Goal: Task Accomplishment & Management: Manage account settings

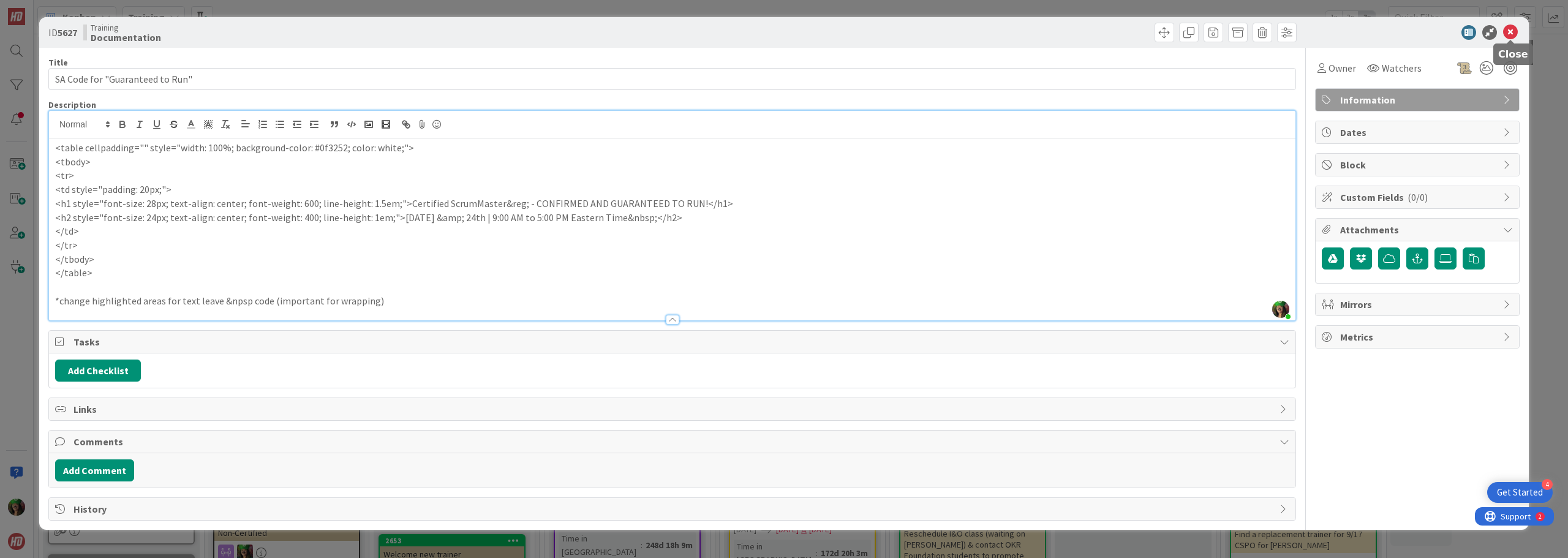
click at [782, 27] on icon at bounding box center [1511, 33] width 15 height 15
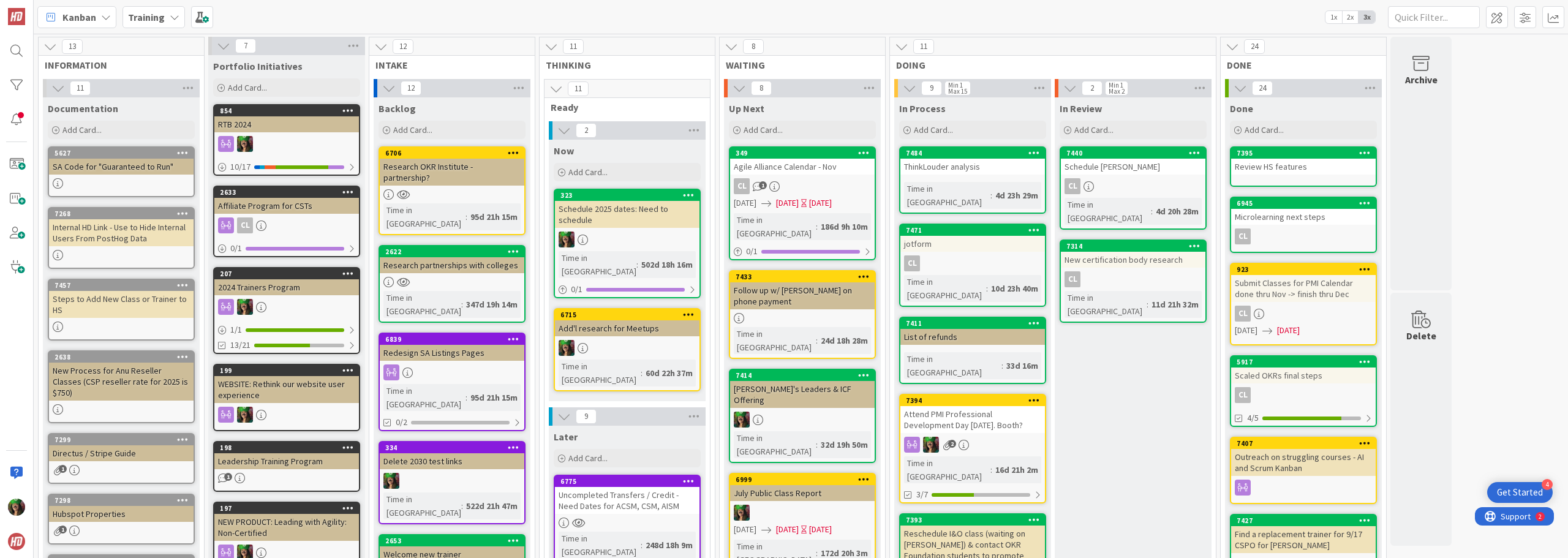
click at [153, 20] on b "Training" at bounding box center [147, 17] width 37 height 12
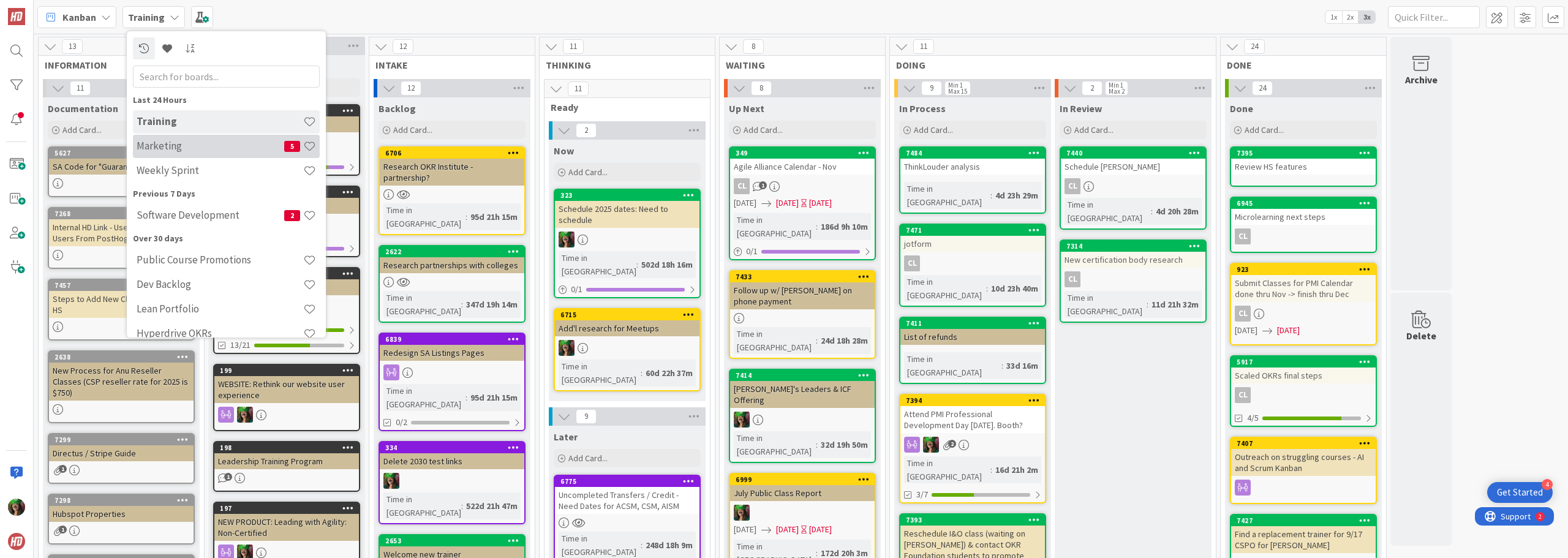
click at [199, 139] on div "Marketing 5" at bounding box center [226, 147] width 187 height 23
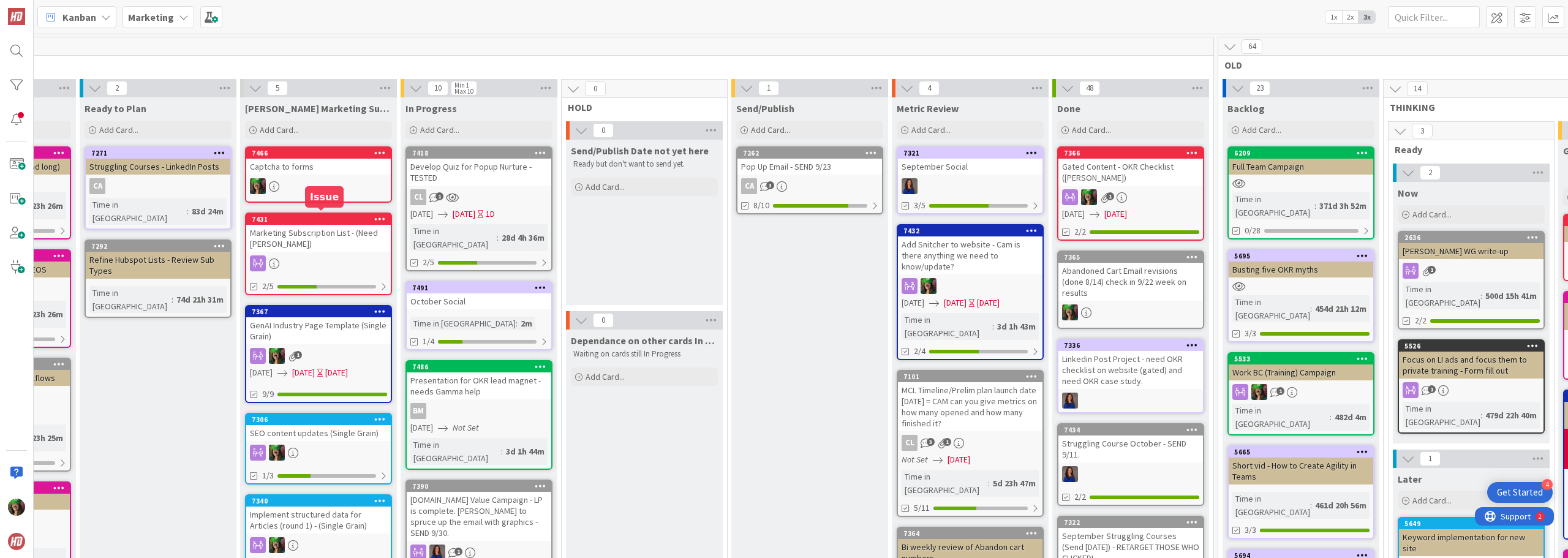
scroll to position [61, 294]
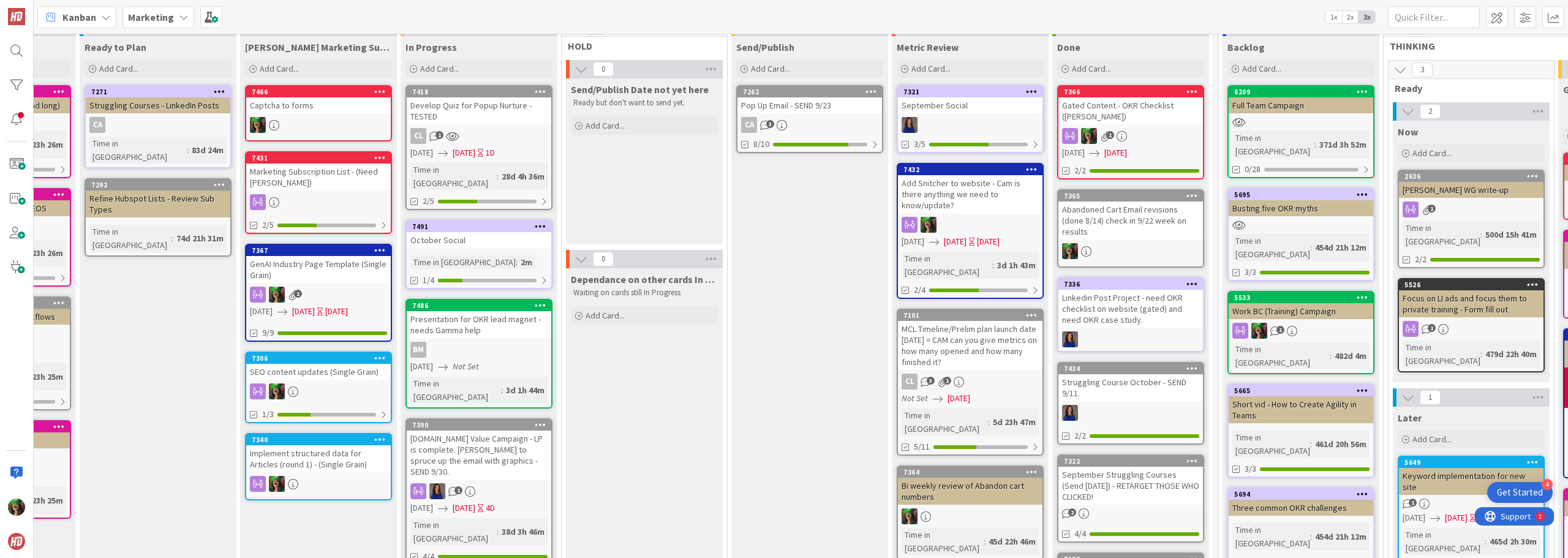
click at [167, 21] on b "Marketing" at bounding box center [151, 17] width 46 height 12
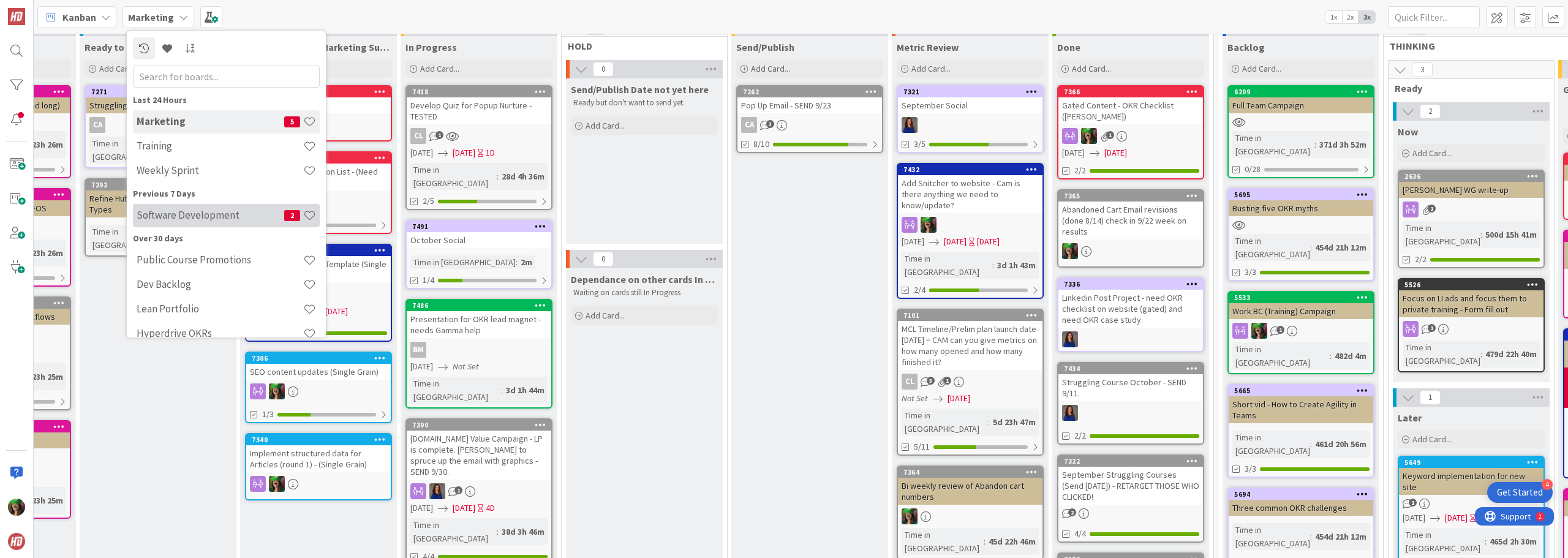
click at [211, 217] on h4 "Software Development" at bounding box center [211, 215] width 148 height 12
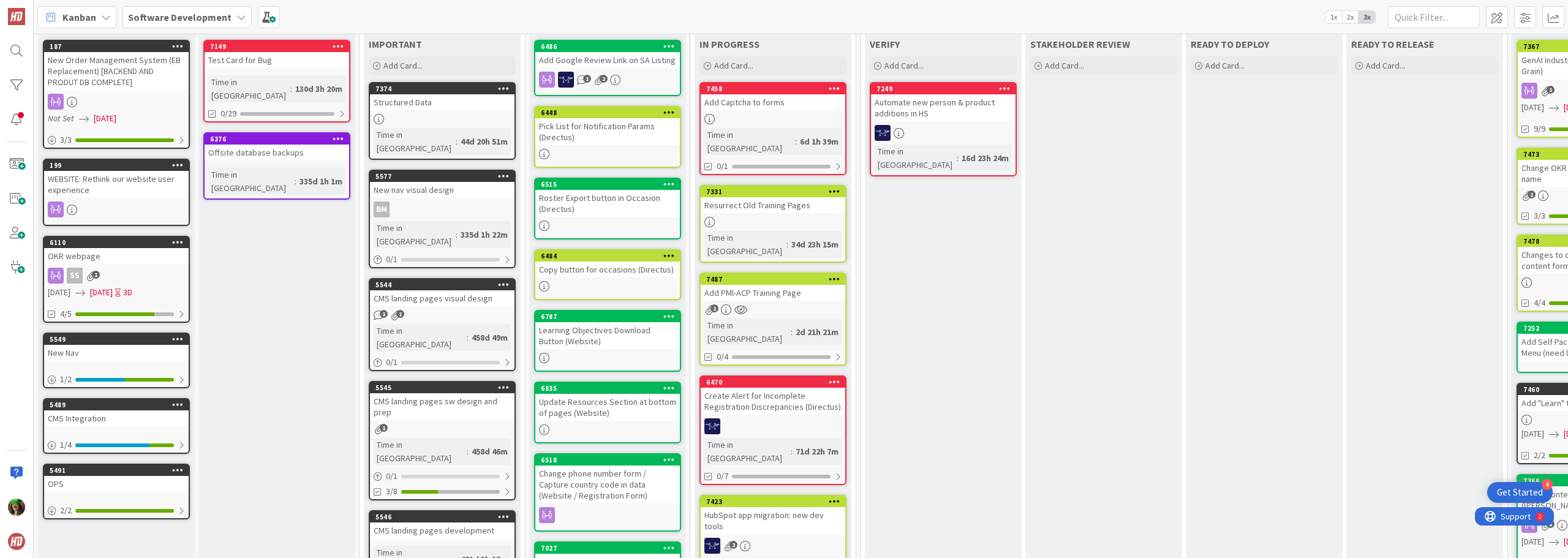
scroll to position [61, 0]
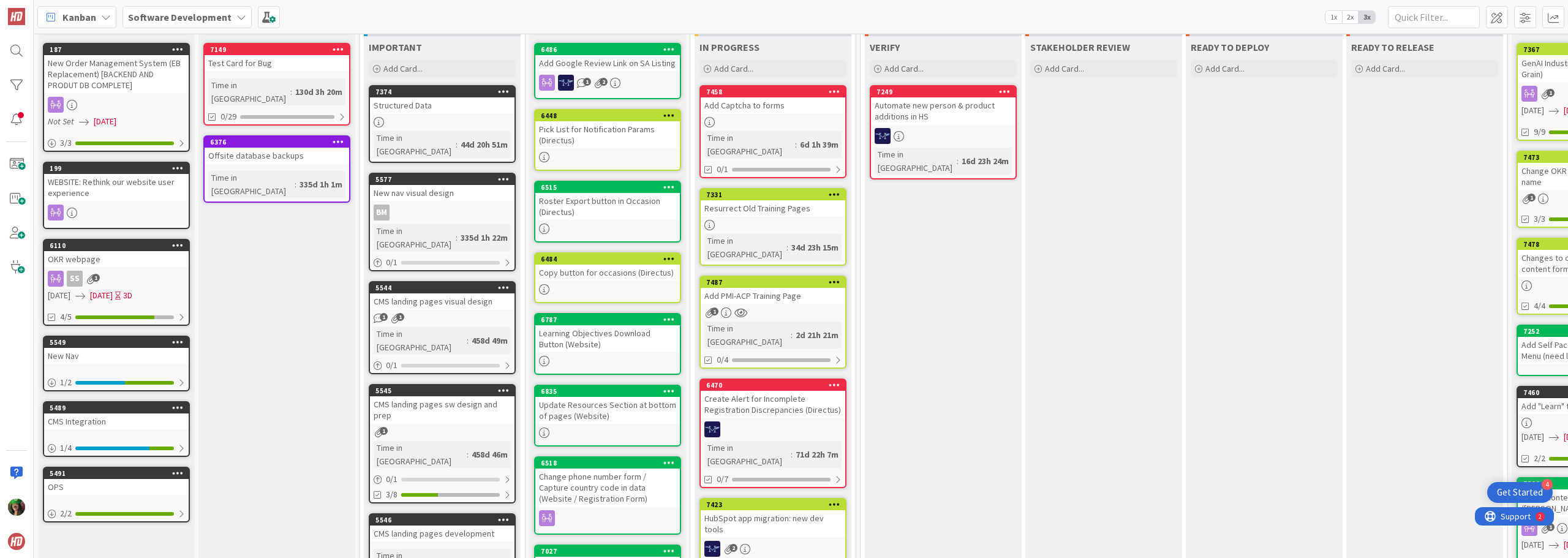
click at [782, 278] on icon at bounding box center [835, 282] width 12 height 9
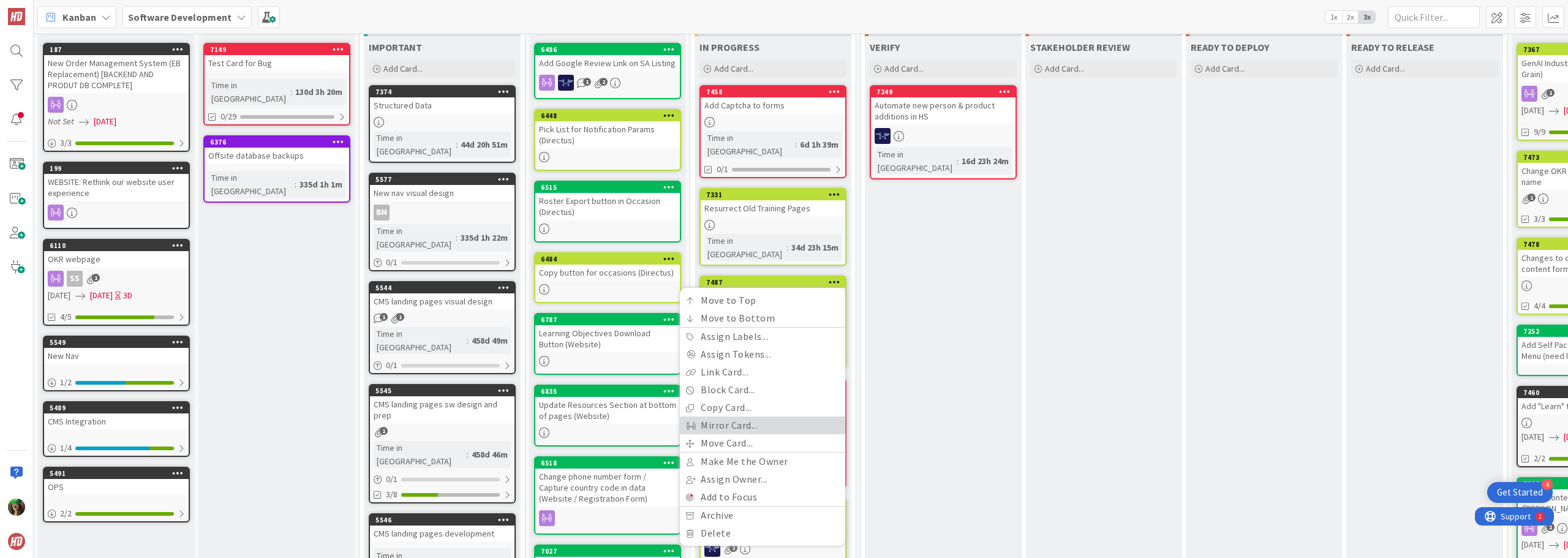
click at [749, 416] on link "Mirror Card..." at bounding box center [762, 425] width 166 height 18
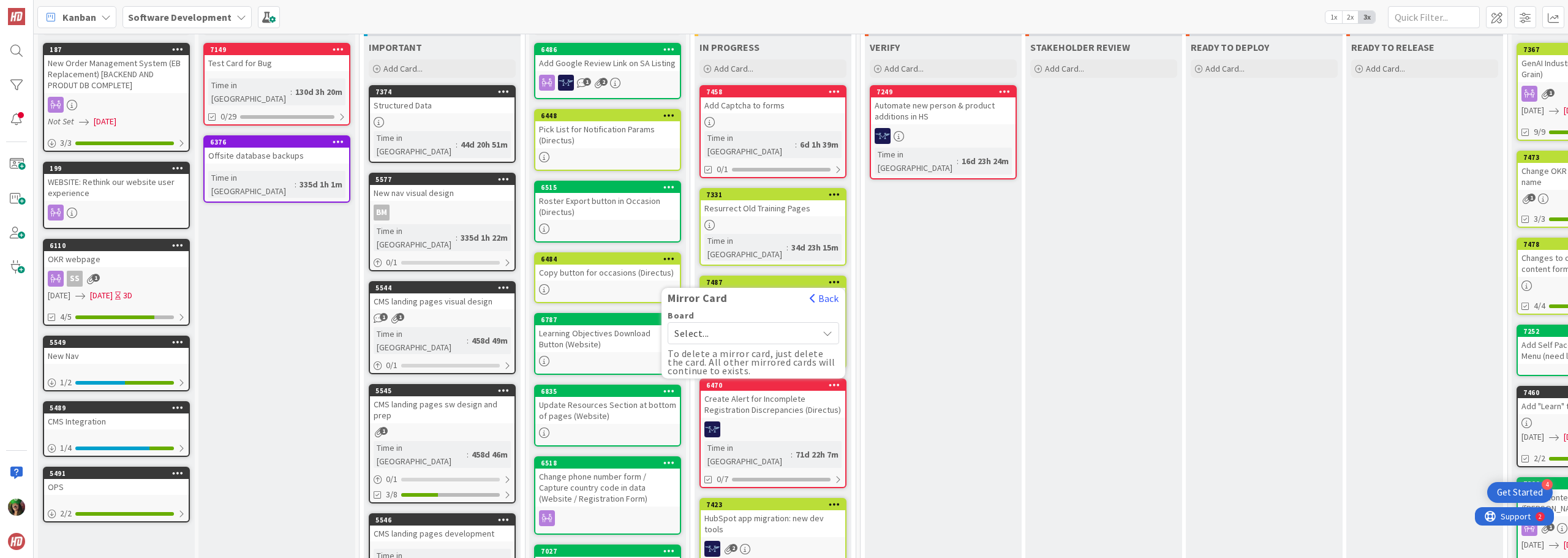
click at [710, 325] on span "Select..." at bounding box center [743, 333] width 137 height 17
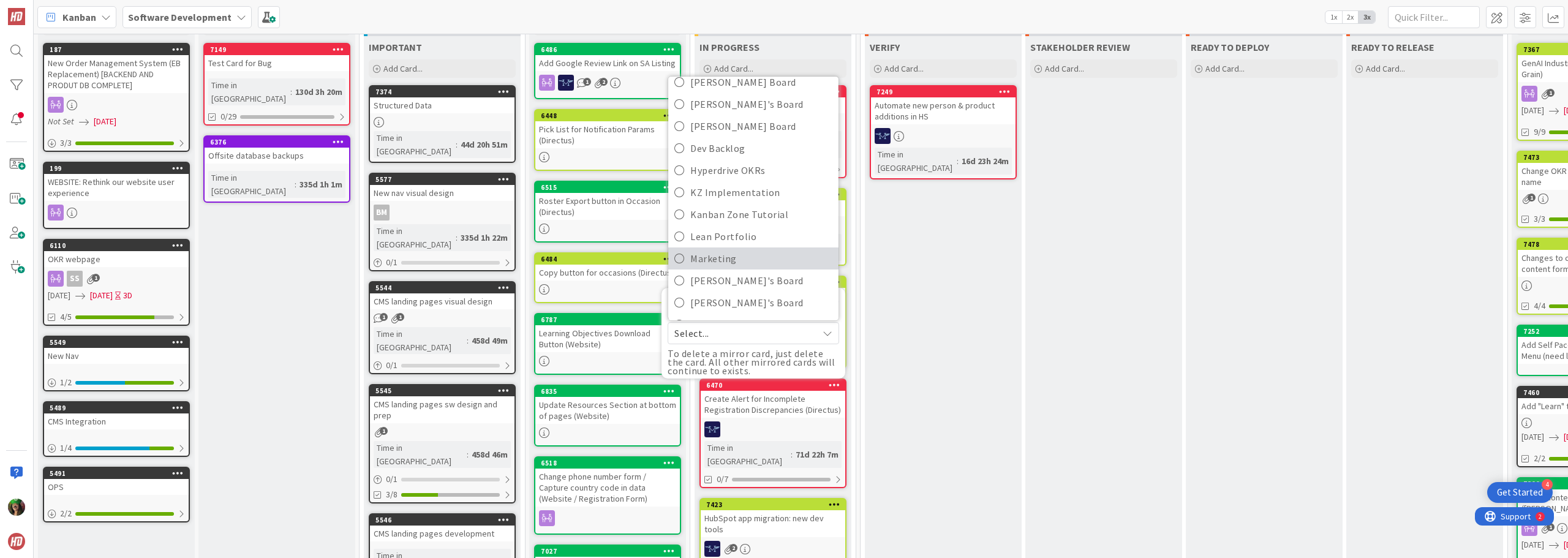
click at [719, 249] on span "Marketing" at bounding box center [761, 259] width 142 height 18
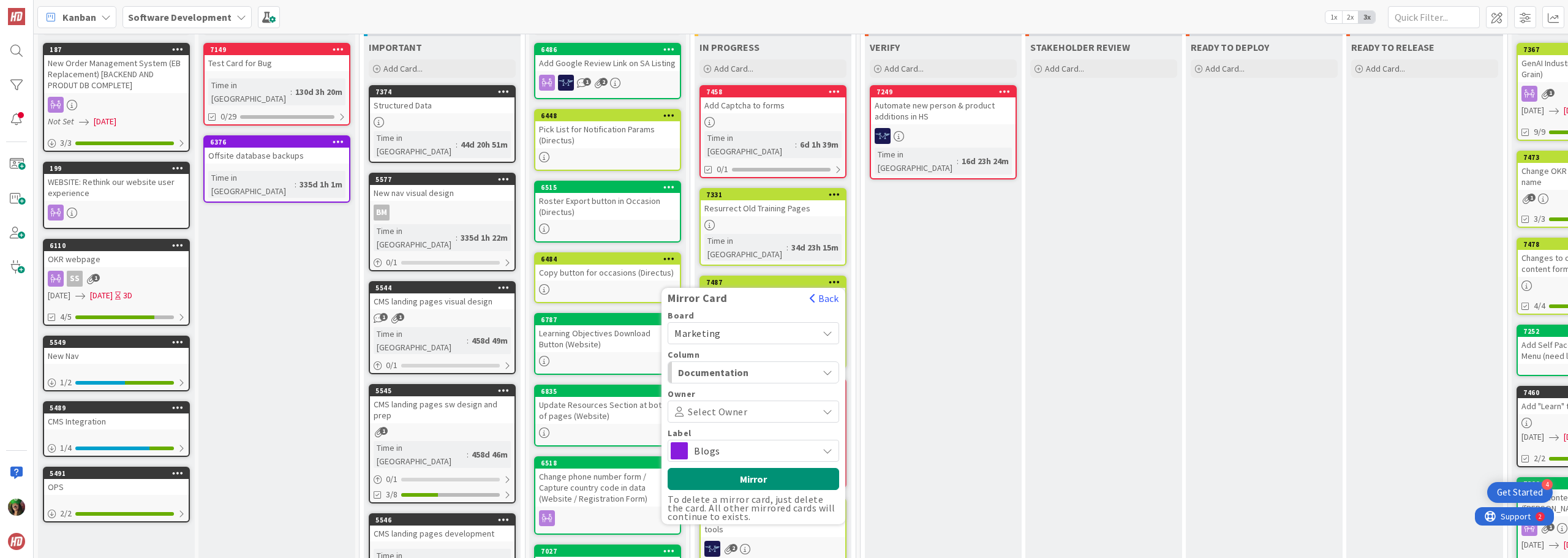
click at [725, 407] on span "Select Owner" at bounding box center [717, 411] width 59 height 9
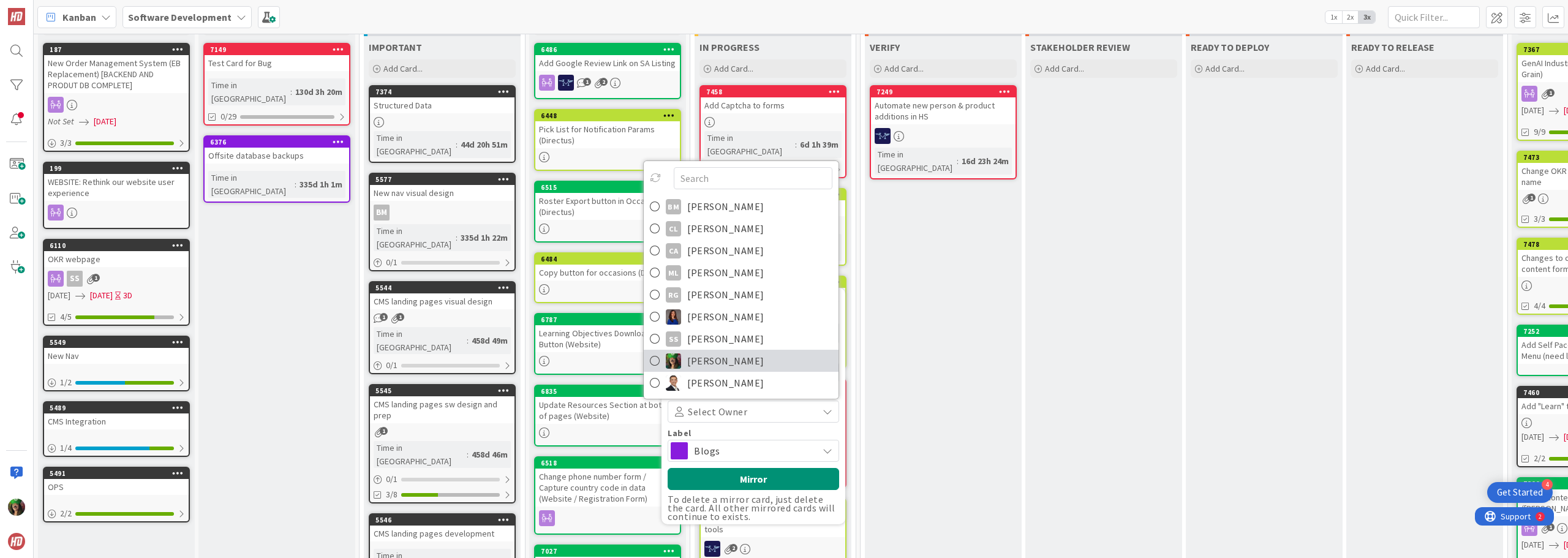
click at [722, 352] on span "[PERSON_NAME]" at bounding box center [725, 361] width 77 height 18
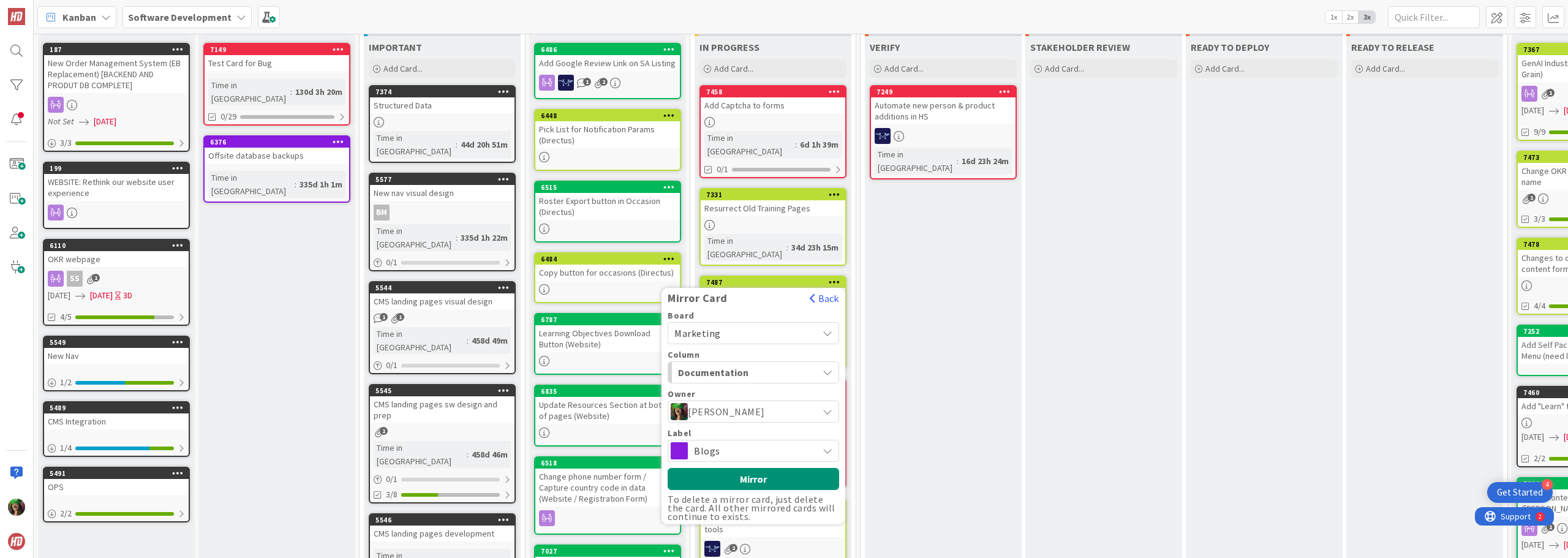
click at [732, 365] on span "Documentation" at bounding box center [724, 373] width 92 height 16
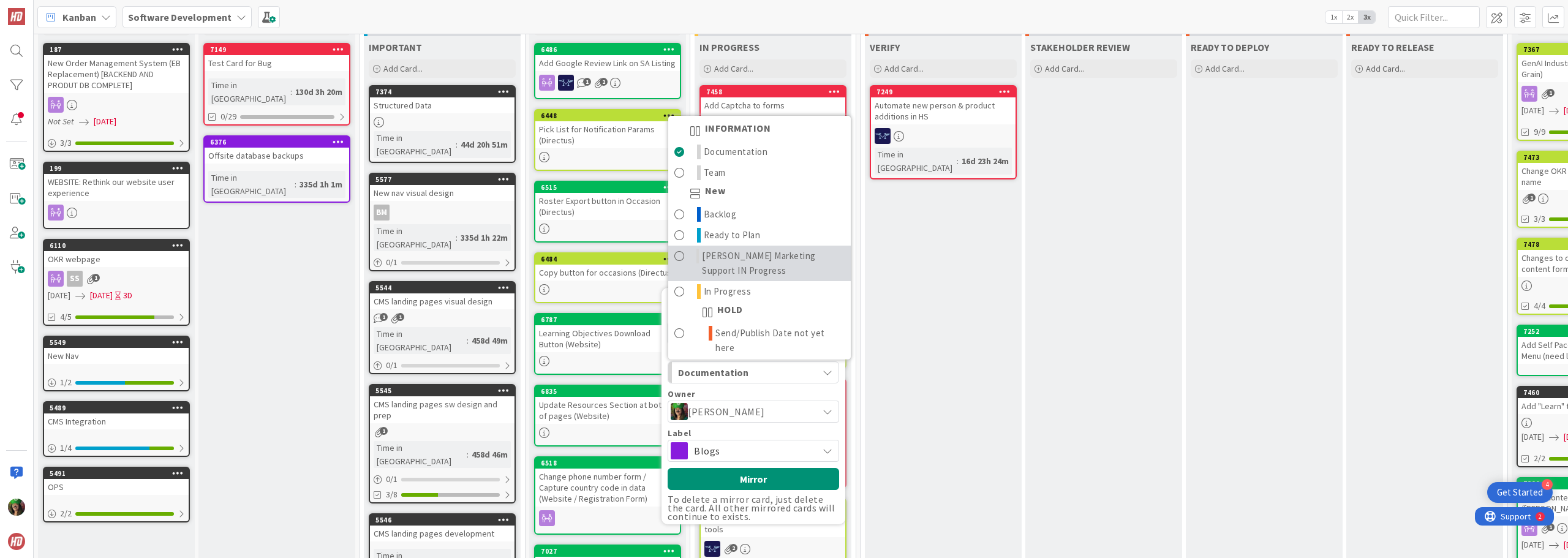
click at [746, 249] on span "[PERSON_NAME] Marketing Support IN Progress" at bounding box center [774, 264] width 143 height 30
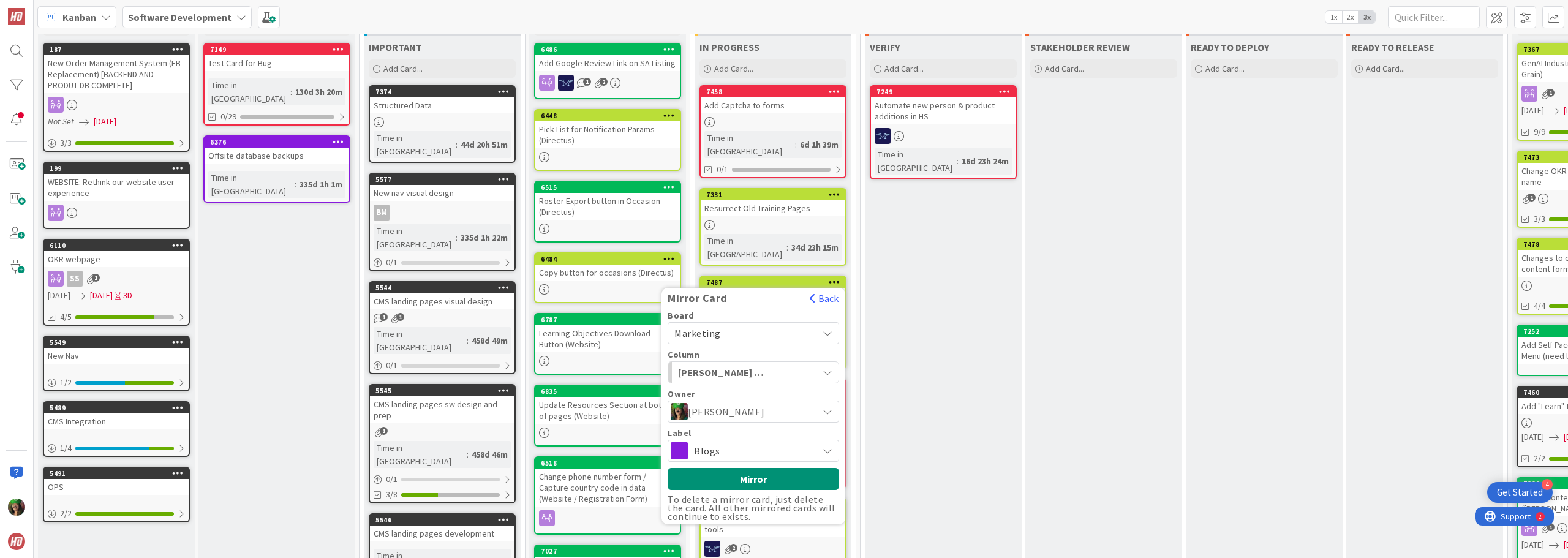
click at [734, 442] on span "Blogs" at bounding box center [753, 451] width 118 height 17
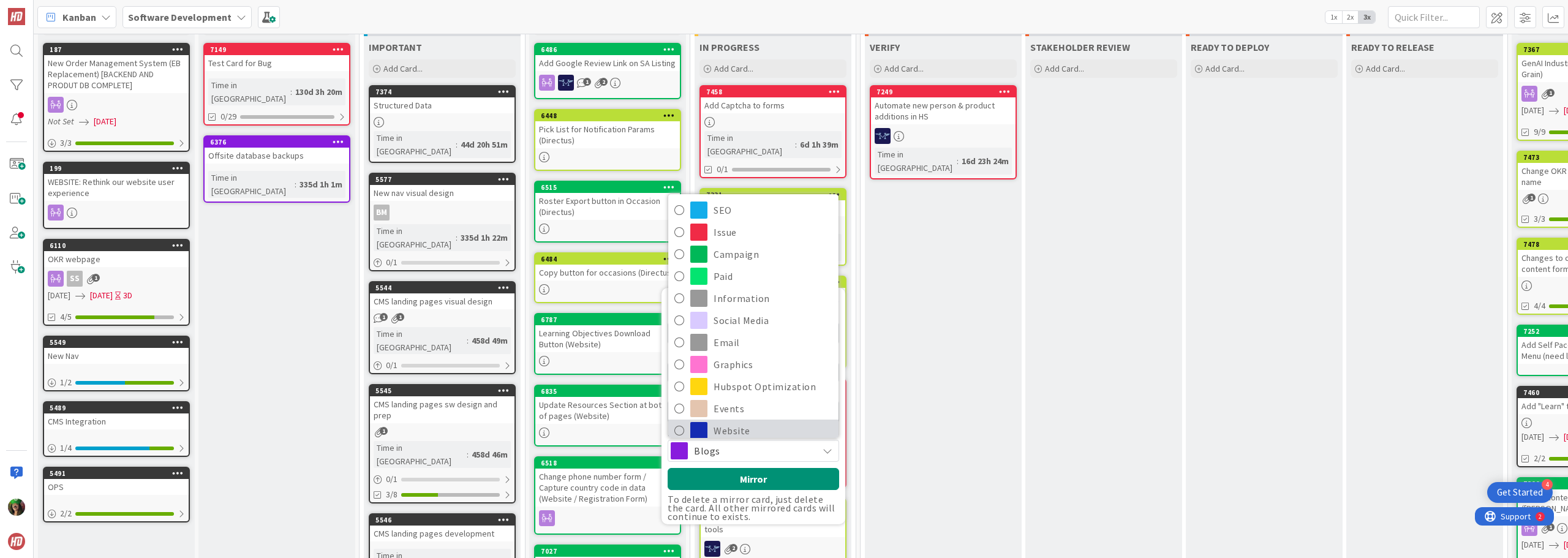
click at [743, 421] on span "Website" at bounding box center [773, 431] width 119 height 18
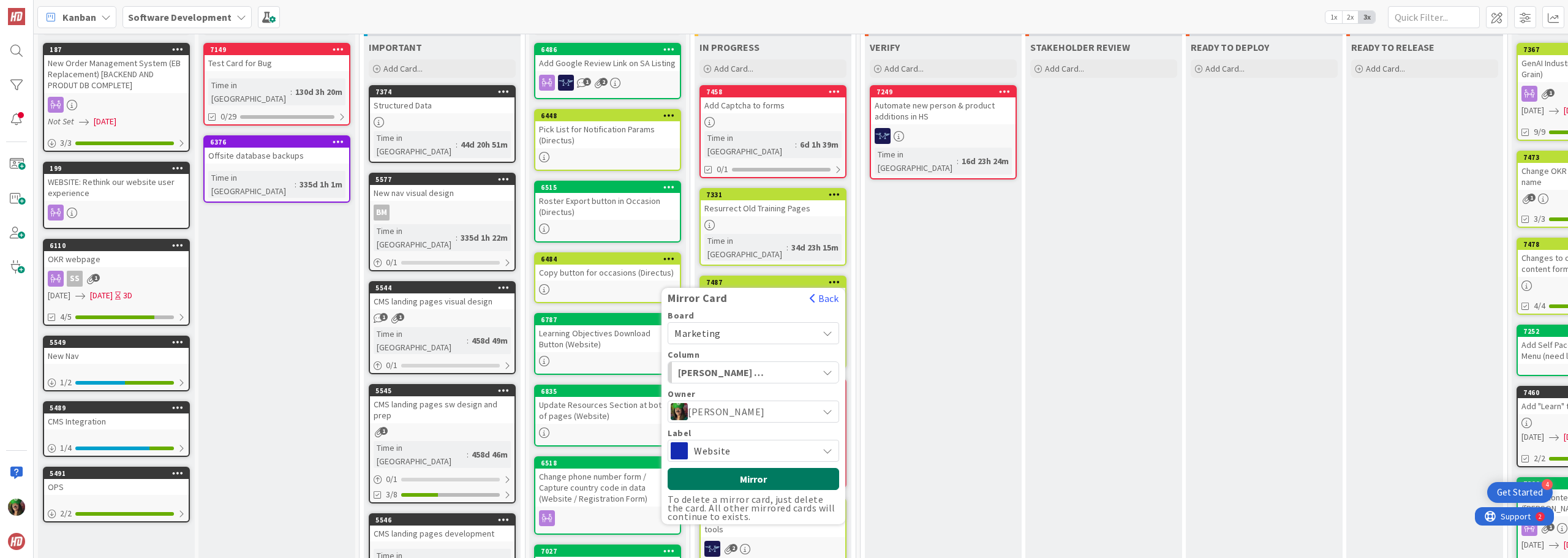
click at [732, 468] on button "Mirror" at bounding box center [753, 479] width 171 height 22
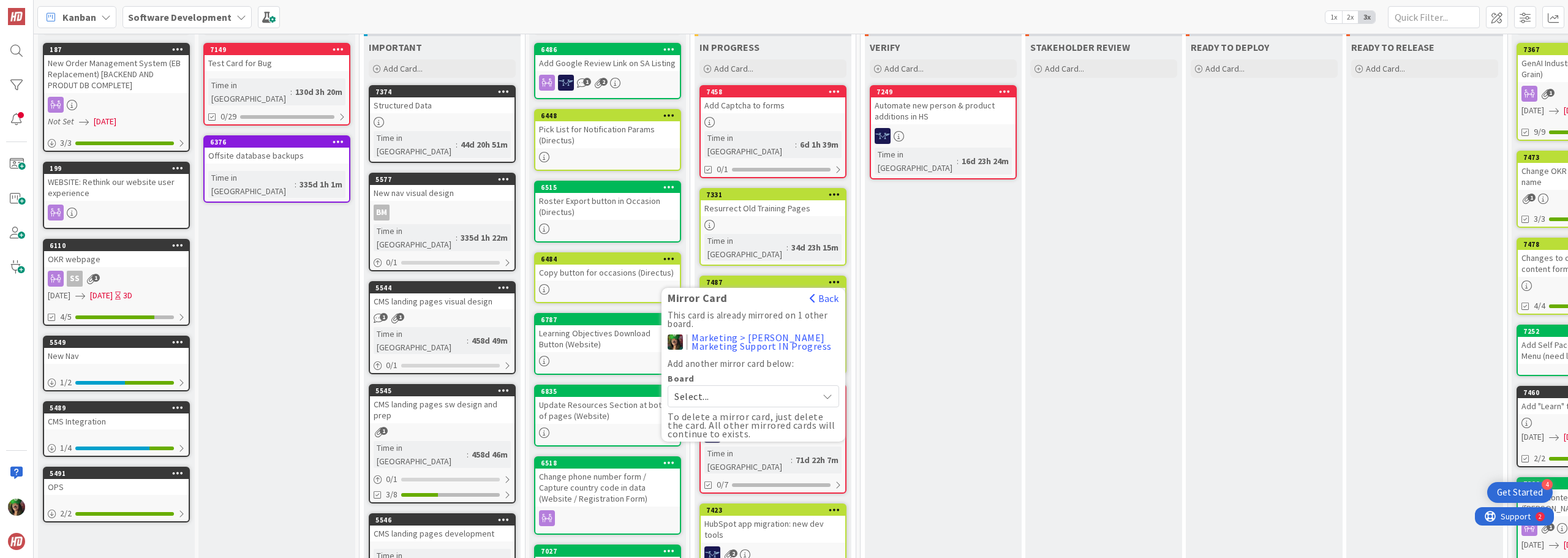
click at [197, 15] on b "Software Development" at bounding box center [180, 17] width 103 height 12
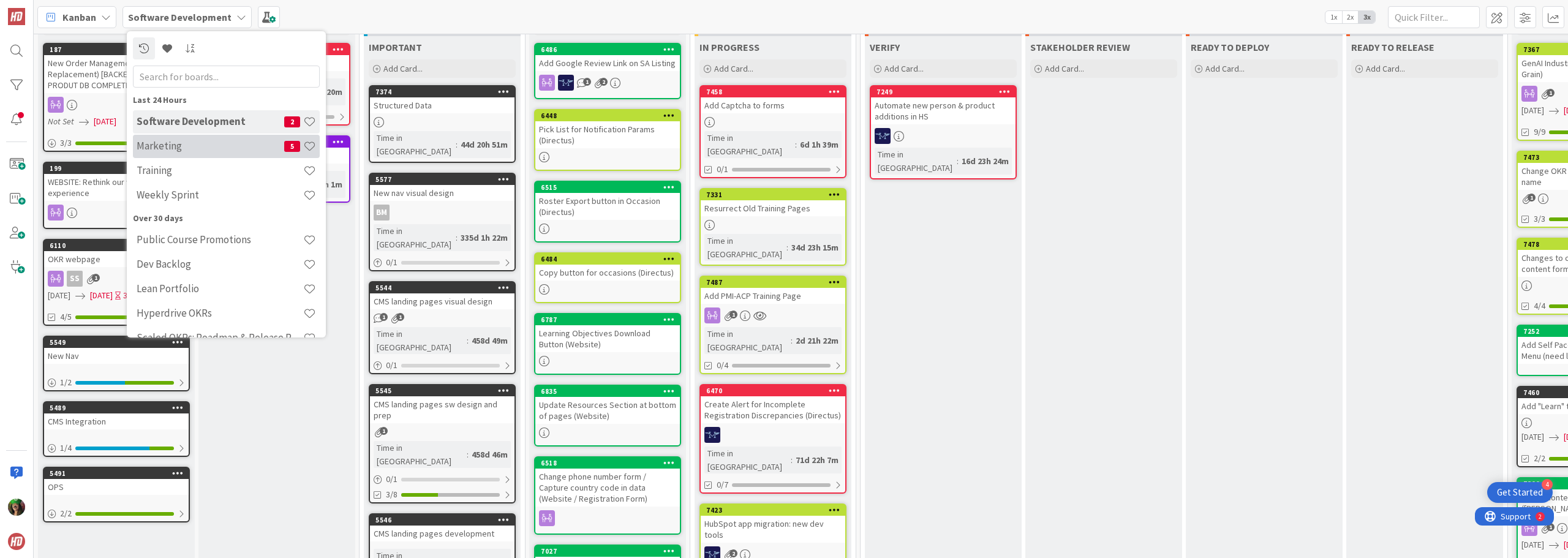
click at [235, 144] on h4 "Marketing" at bounding box center [211, 146] width 148 height 12
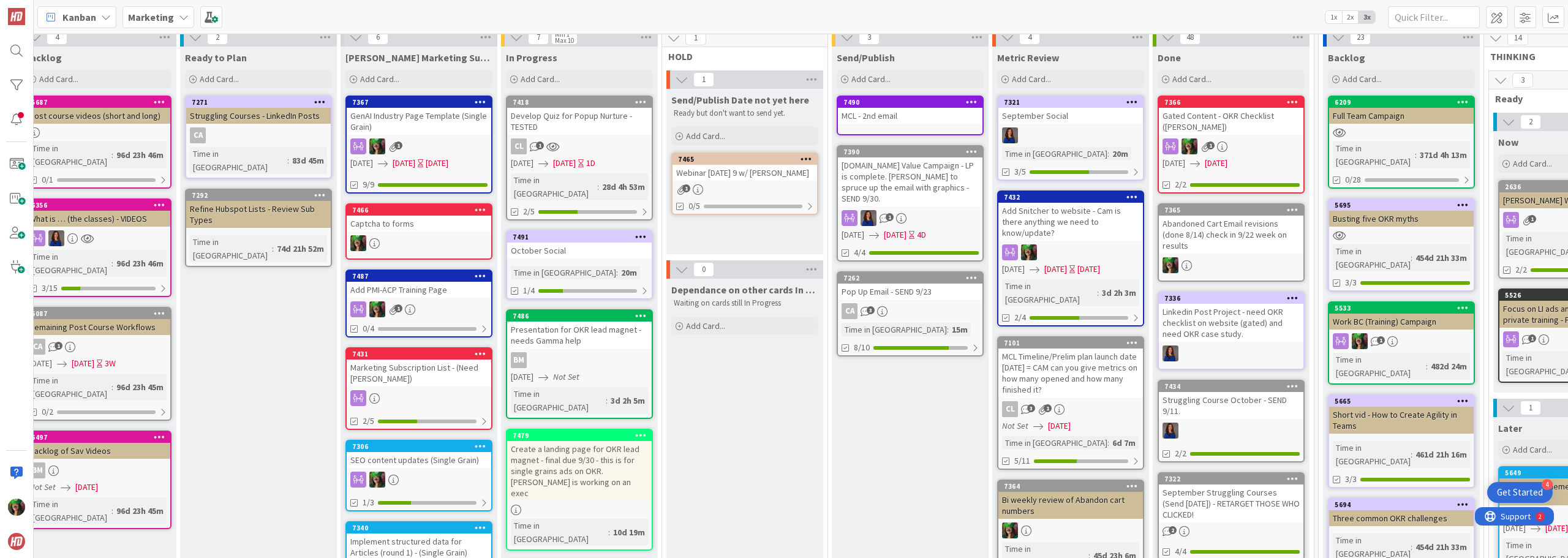
scroll to position [0, 193]
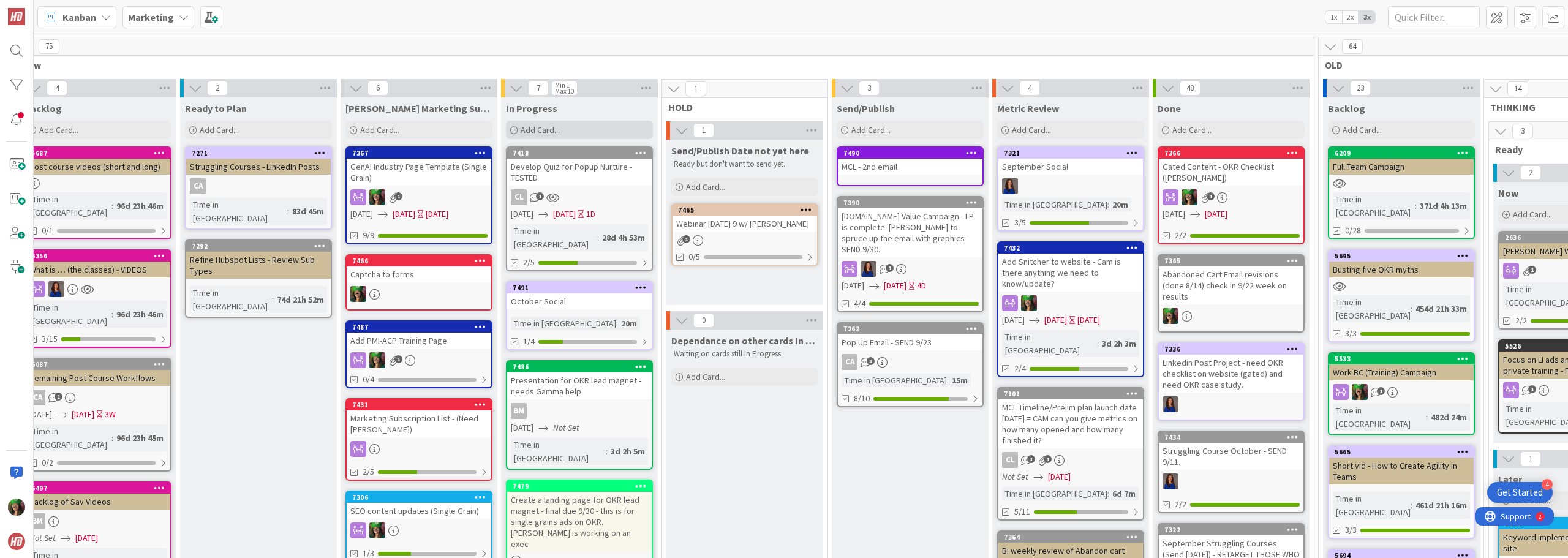
click at [554, 130] on span "Add Card..." at bounding box center [540, 130] width 39 height 11
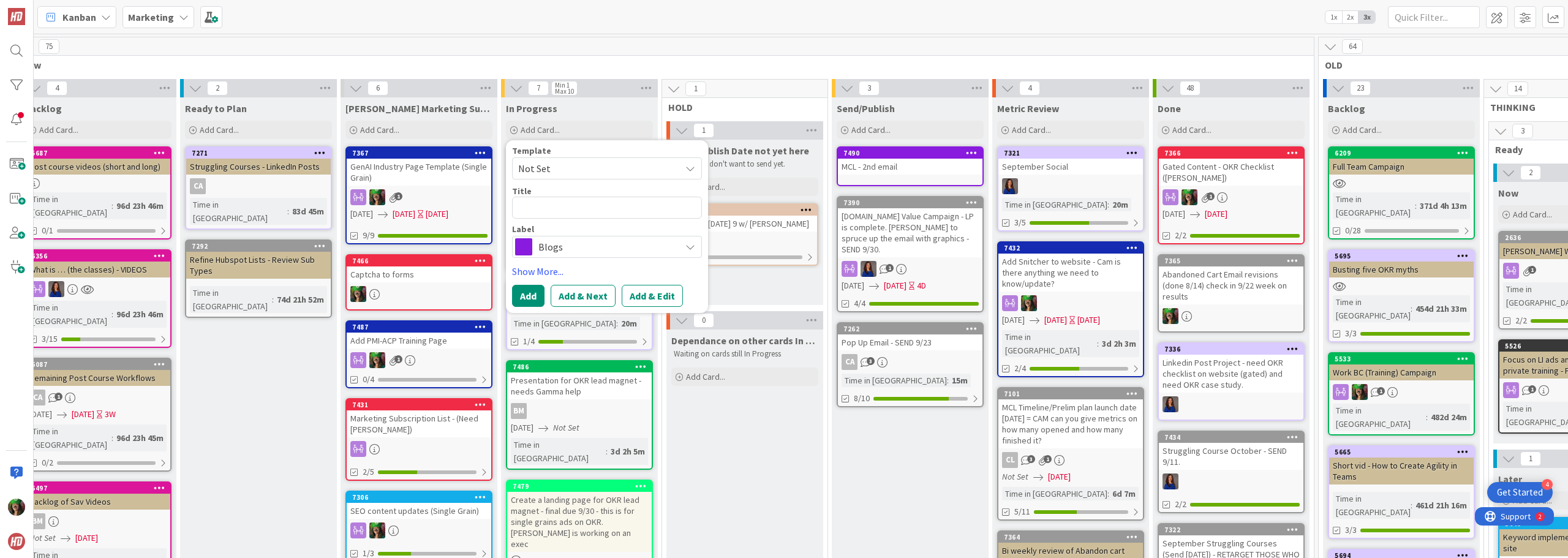
click at [557, 250] on span "Blogs" at bounding box center [606, 247] width 136 height 17
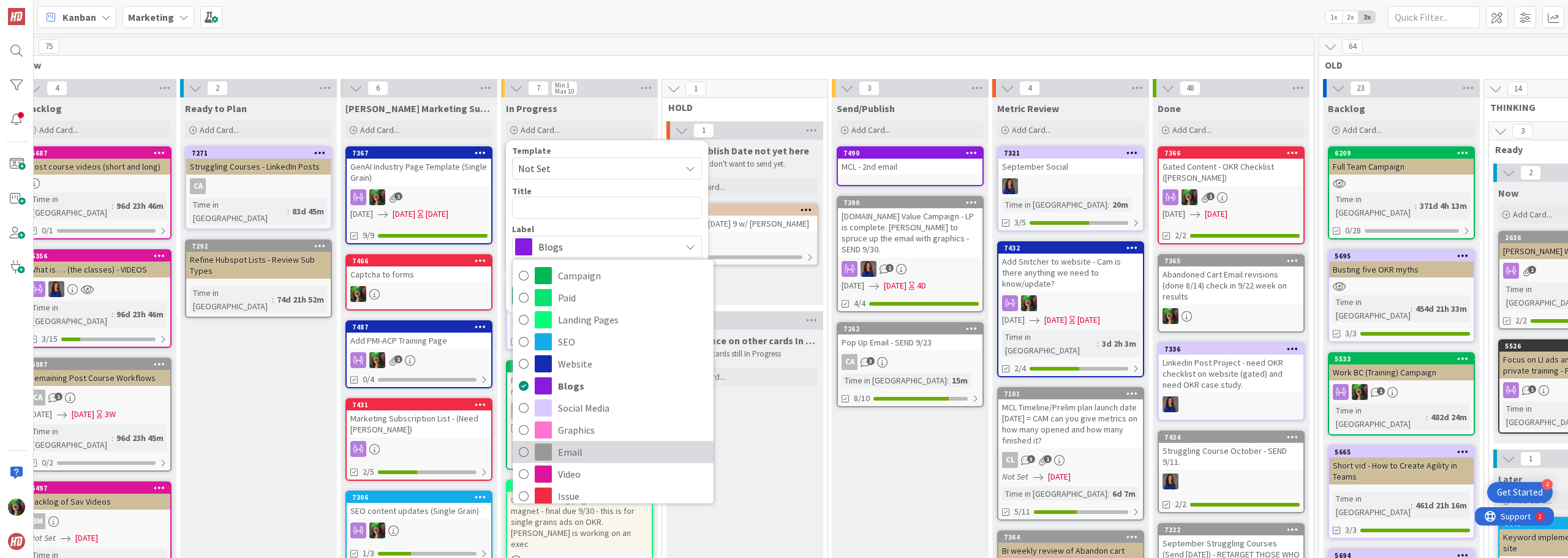
click at [607, 445] on span "Email" at bounding box center [632, 452] width 150 height 18
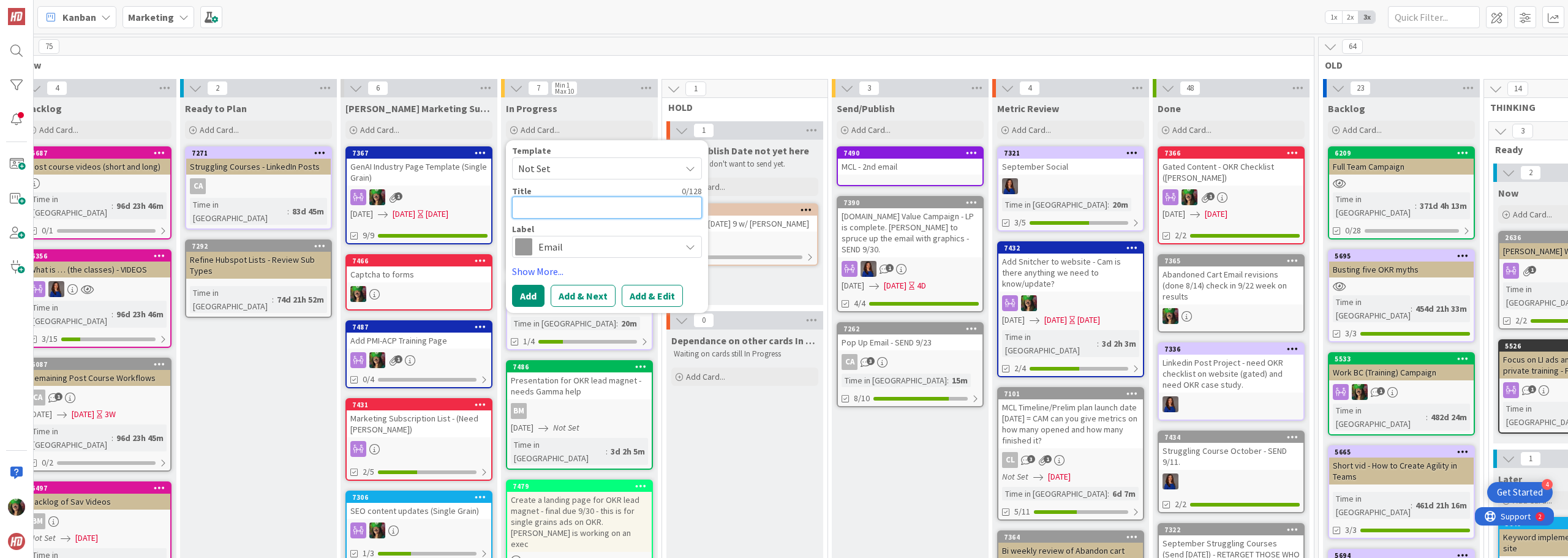
click at [547, 206] on textarea at bounding box center [607, 208] width 190 height 22
type textarea "x"
type textarea "S"
type textarea "x"
type textarea "Sr"
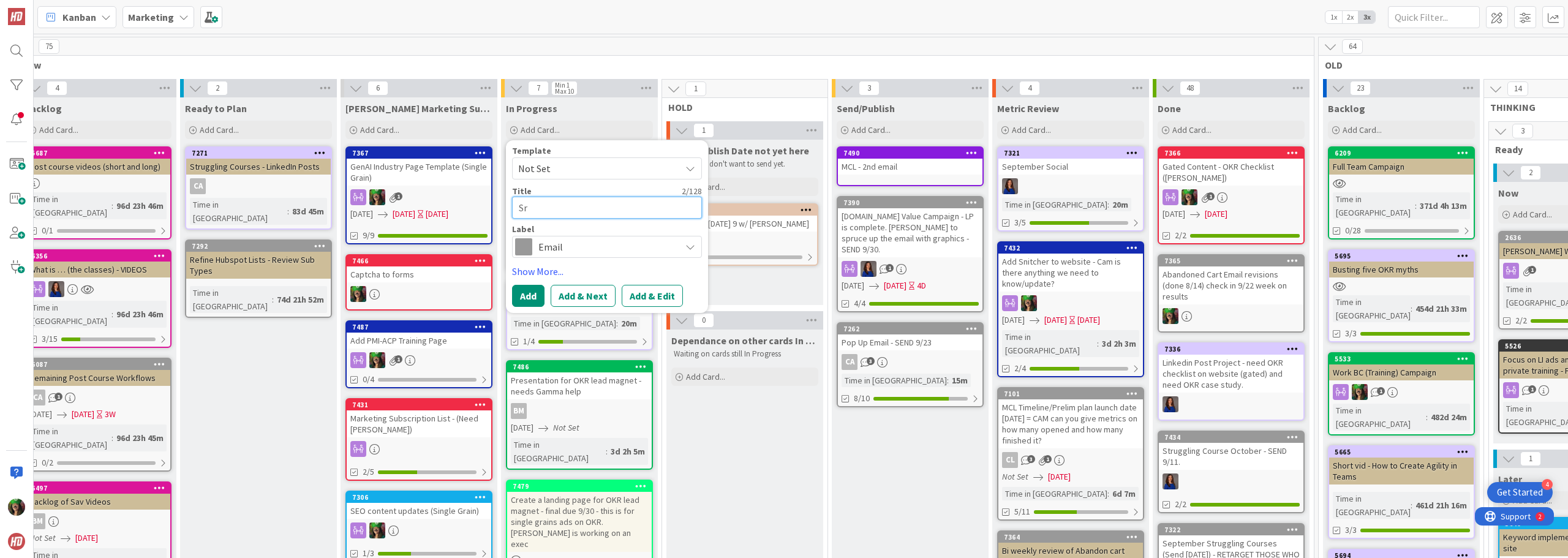
type textarea "x"
type textarea "S"
type textarea "x"
type textarea "Str"
type textarea "x"
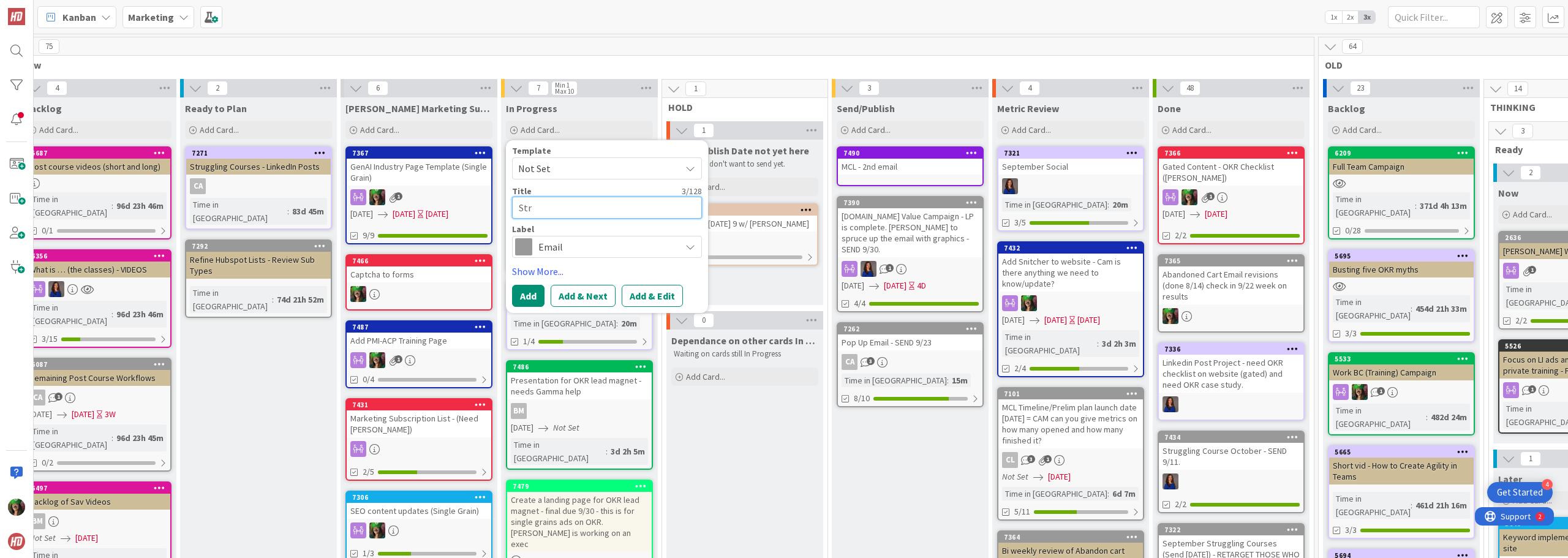
type textarea "Stri"
type textarea "x"
type textarea "Strig"
type textarea "x"
type textarea "Strigg"
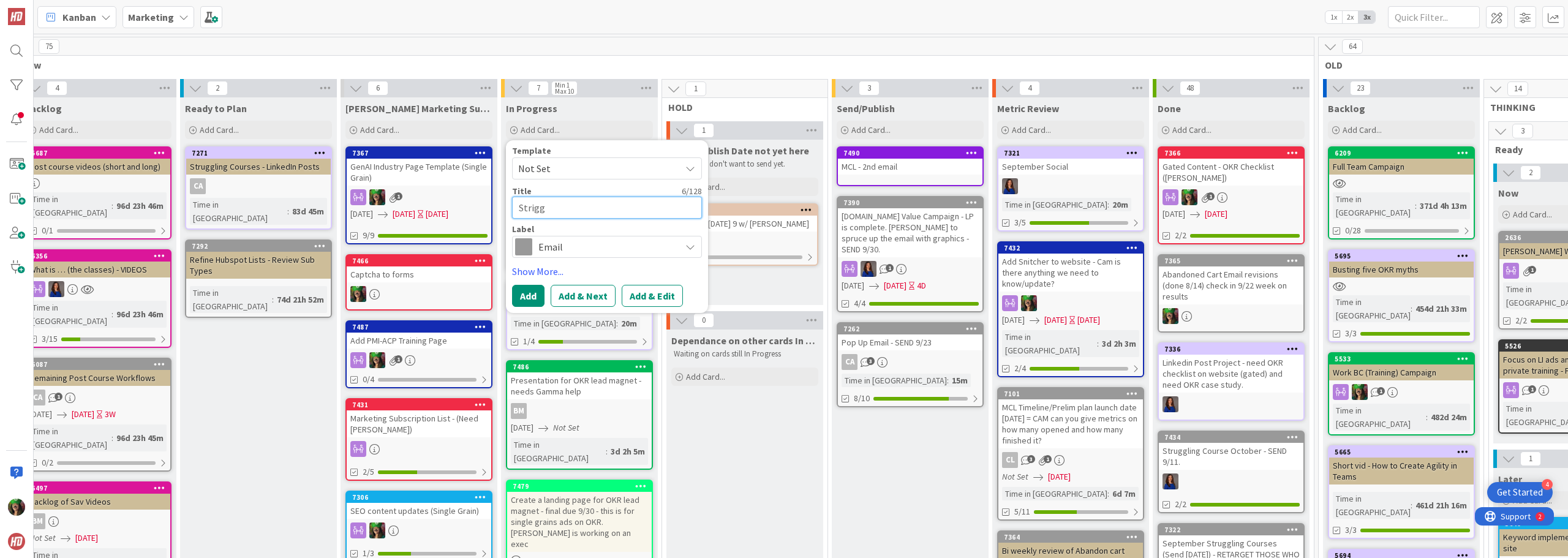
type textarea "x"
type textarea "Strig"
type textarea "x"
type textarea "Stri"
type textarea "x"
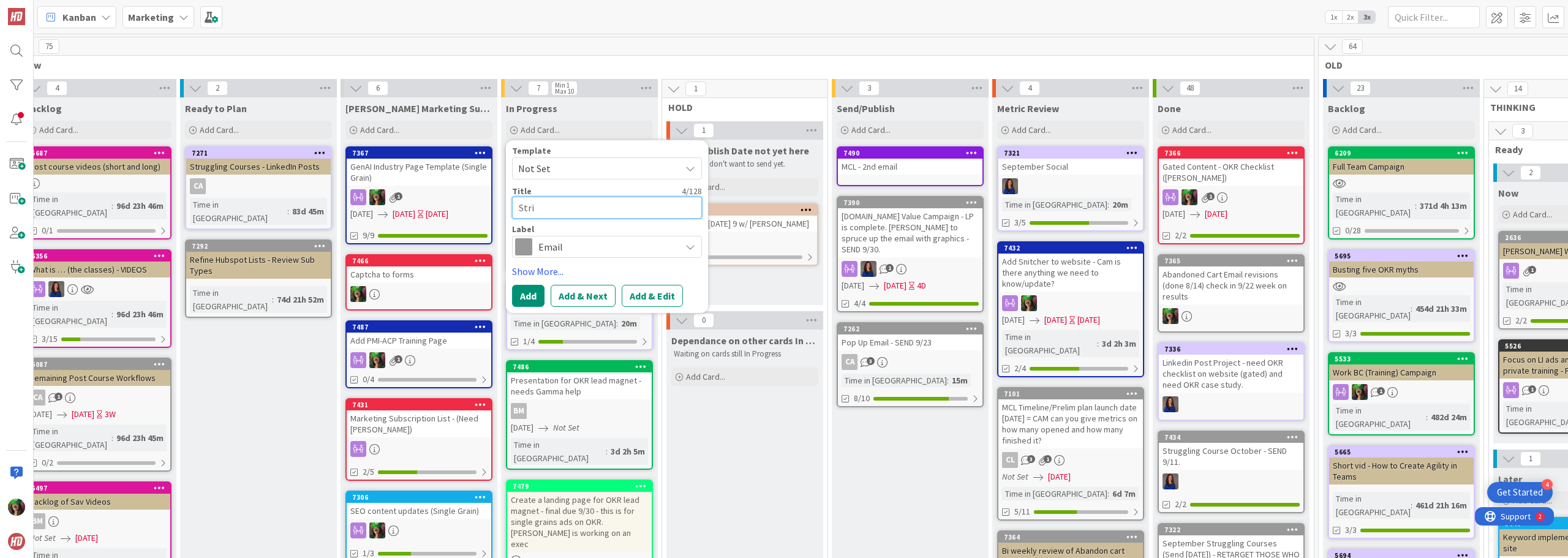
type textarea "Str"
type textarea "x"
type textarea "Stru"
type textarea "x"
type textarea "Strug"
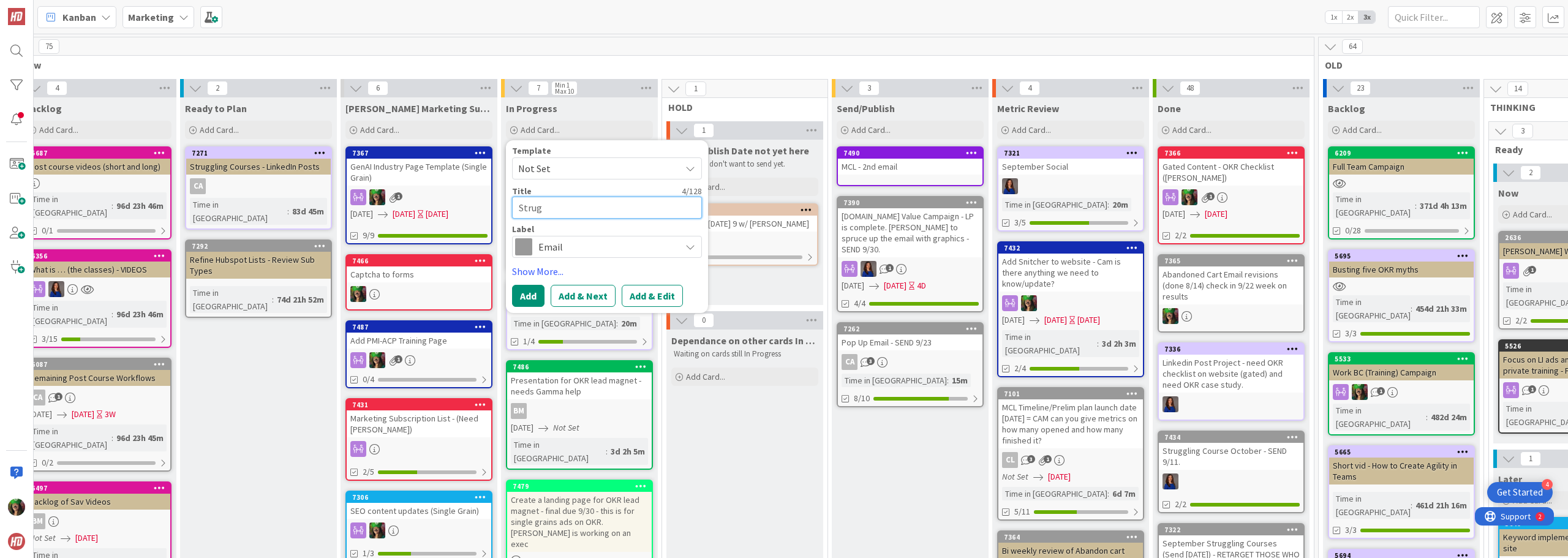
type textarea "x"
type textarea "Strugg"
type textarea "x"
type textarea "Struggl"
type textarea "x"
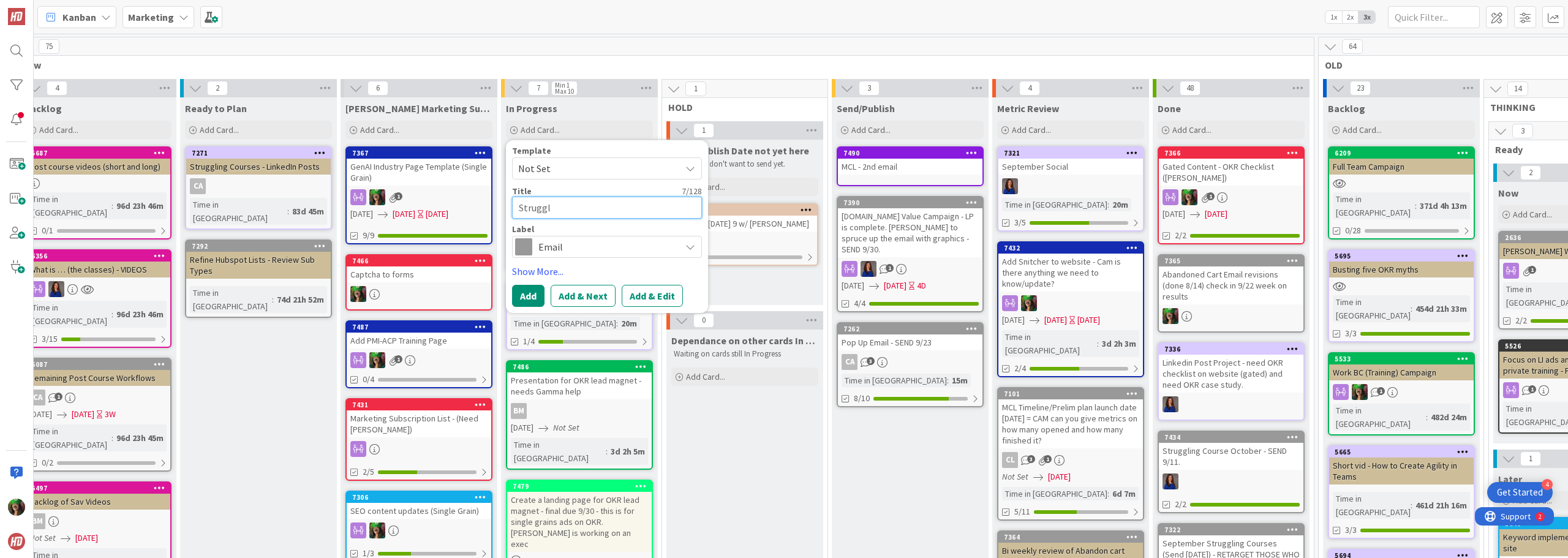
type textarea "Struggli"
type textarea "x"
type textarea "Struggling"
type textarea "x"
type textarea "Struggling"
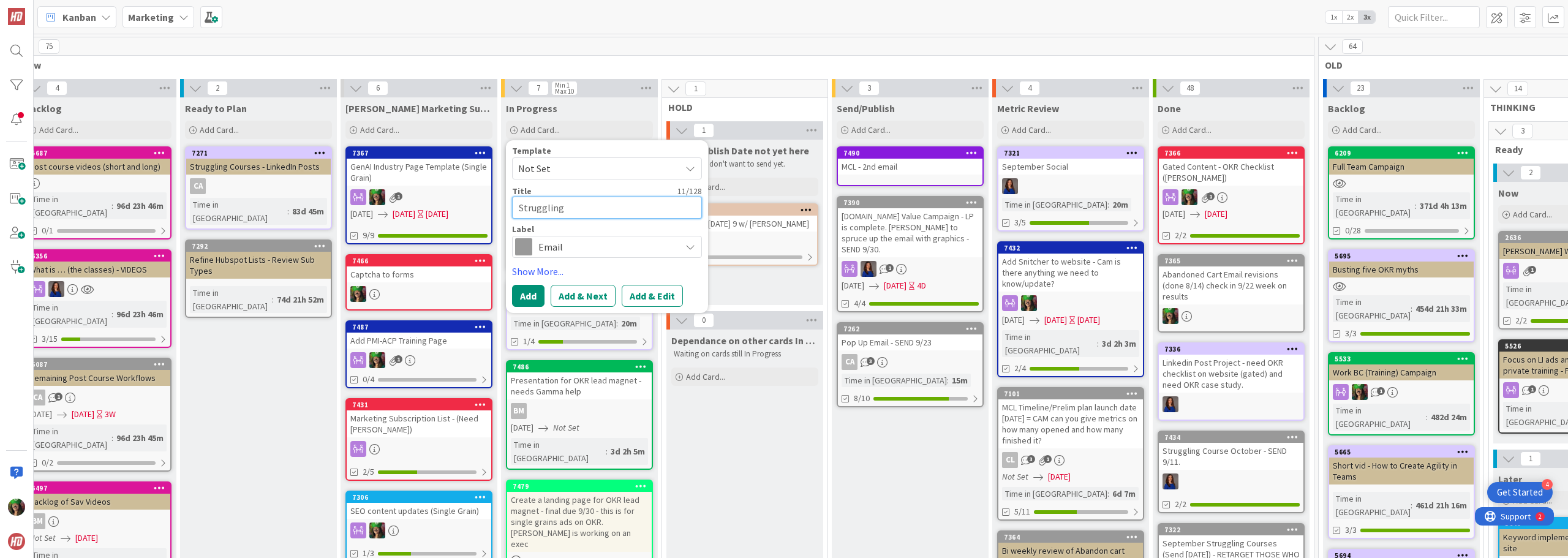
type textarea "x"
type textarea "Struggling C"
type textarea "x"
type textarea "Struggling Co"
type textarea "x"
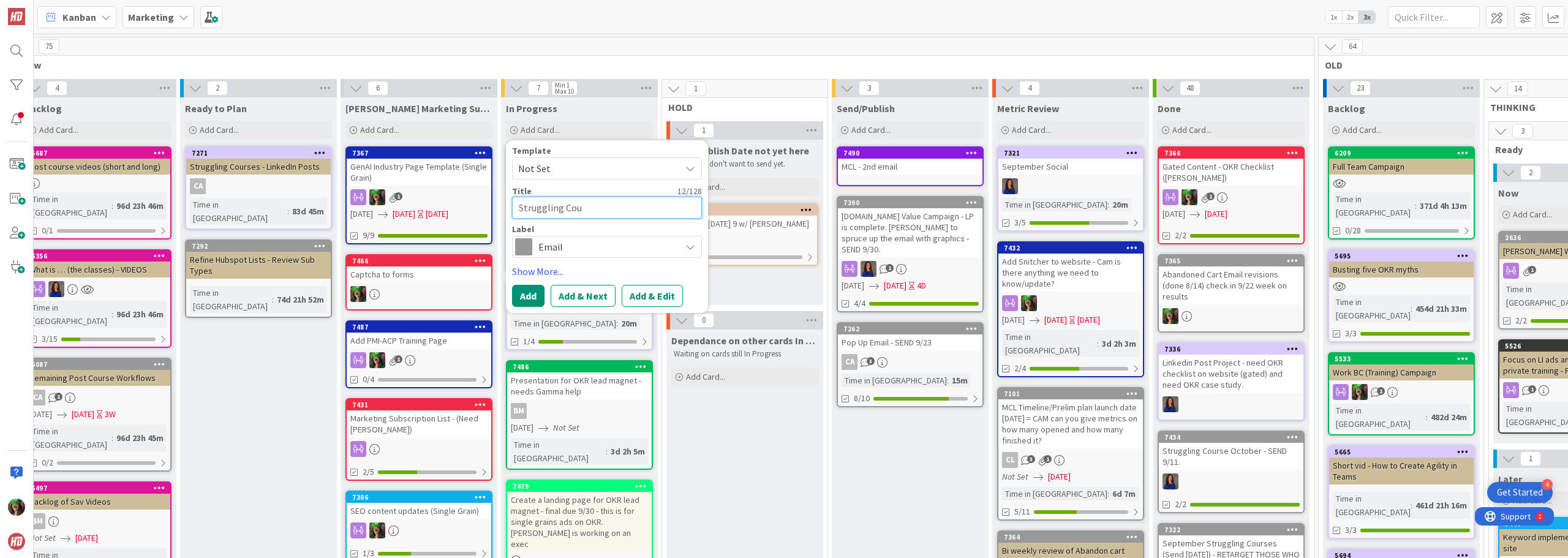
type textarea "Struggling Cour"
type textarea "x"
type textarea "Struggling Cours"
type textarea "x"
type textarea "Struggling Courses"
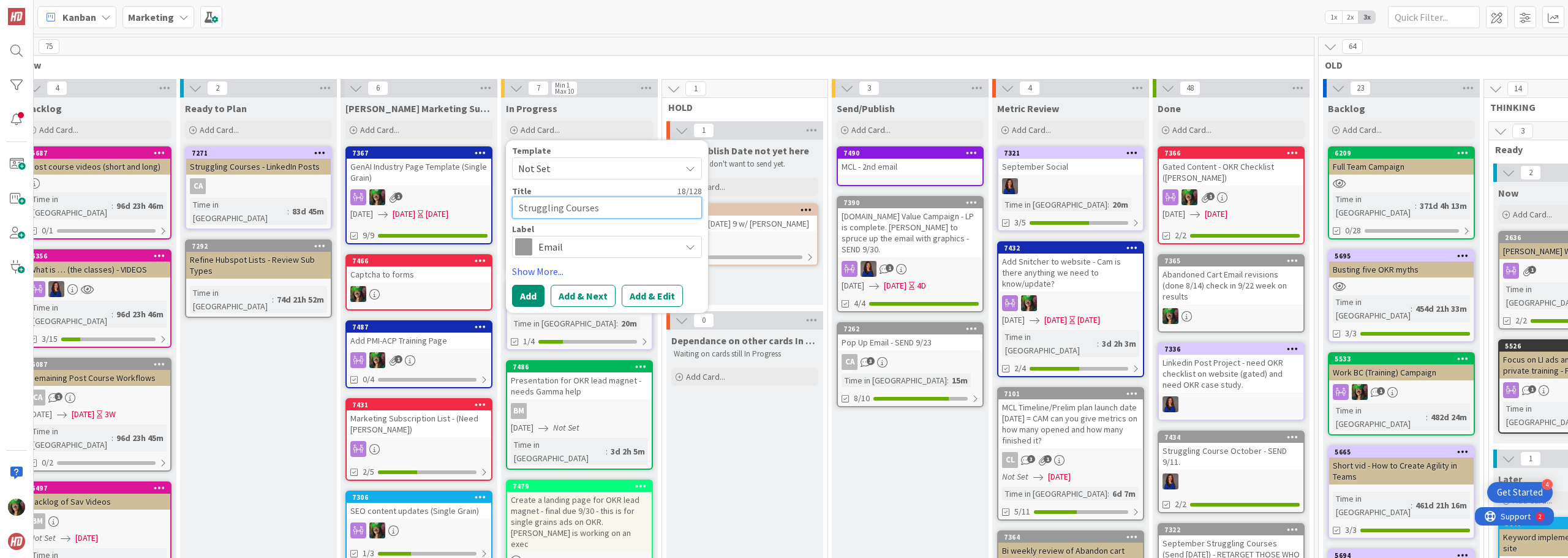
type textarea "x"
type textarea "Struggling Courses"
type textarea "x"
type textarea "Struggling Courses N"
type textarea "x"
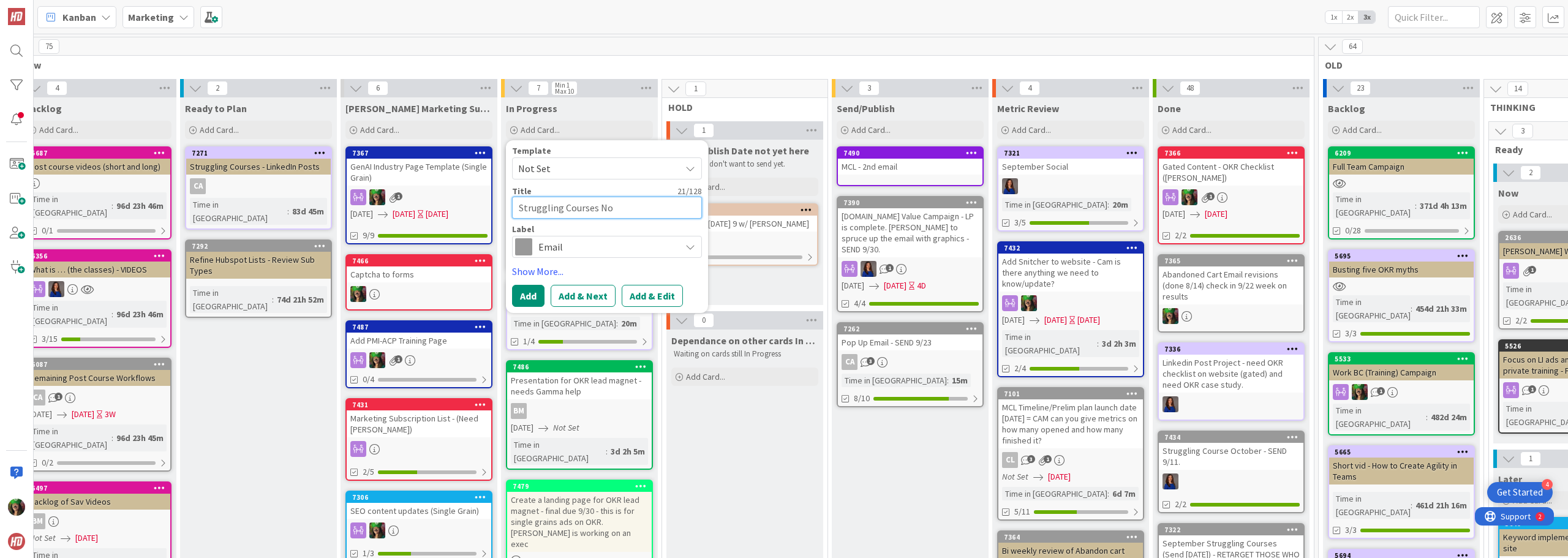
type textarea "Struggling Courses Nov"
type textarea "x"
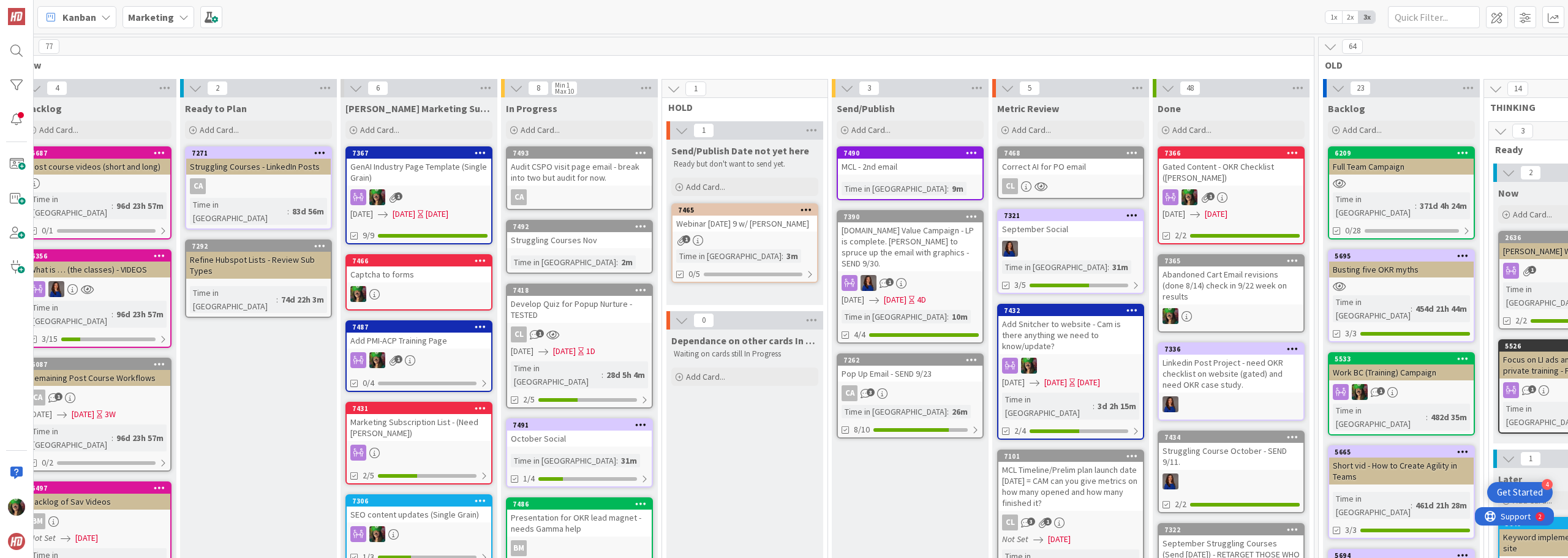
click at [782, 178] on div "CL" at bounding box center [1070, 186] width 145 height 16
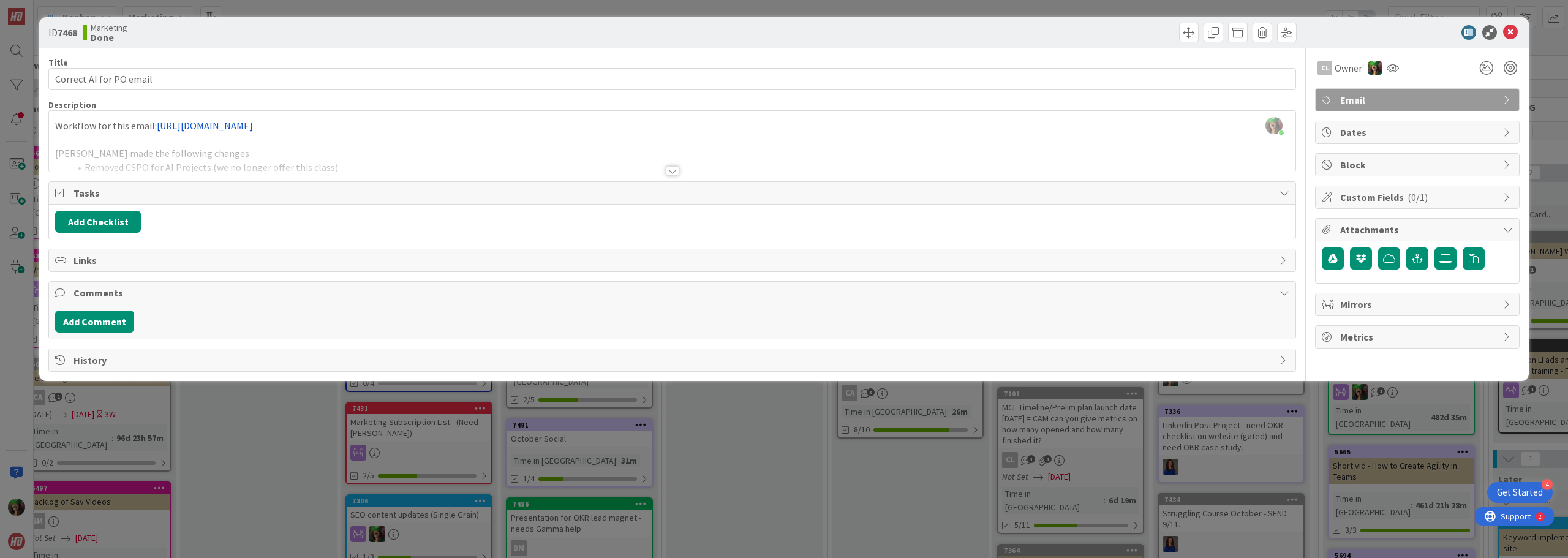
click at [108, 125] on div "[PERSON_NAME] just joined Workflow for this email: [URL][DOMAIN_NAME] [PERSON_N…" at bounding box center [673, 141] width 1247 height 60
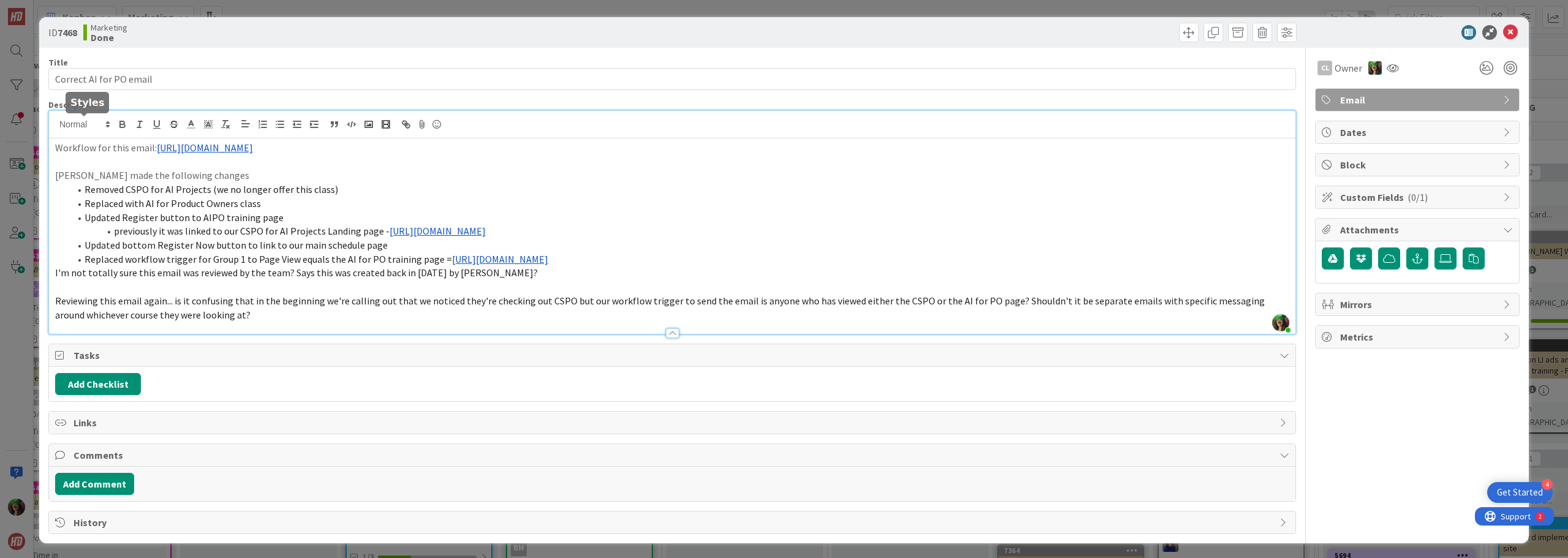
click at [108, 126] on polygon at bounding box center [108, 126] width 2 height 1
click at [157, 167] on p at bounding box center [673, 162] width 1234 height 14
click at [130, 150] on p "Workflow for this email: [URL][DOMAIN_NAME]" at bounding box center [673, 148] width 1234 height 14
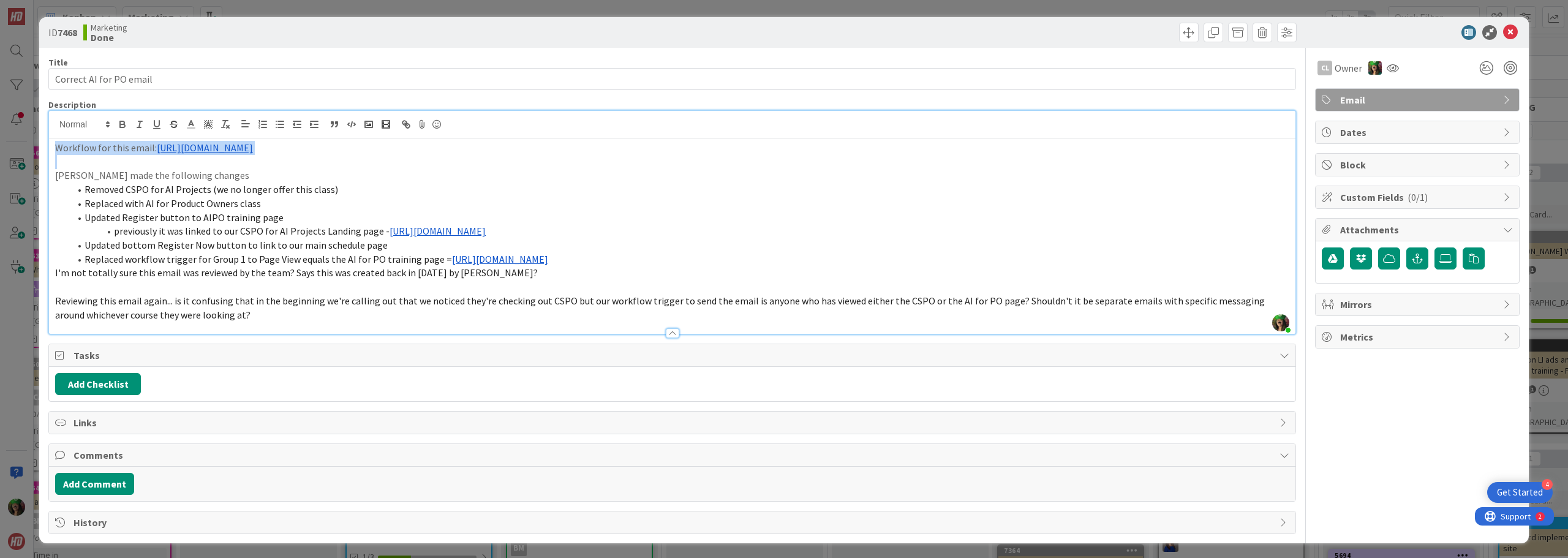
copy p "Workflow for this email: [URL][DOMAIN_NAME]"
click at [782, 33] on icon at bounding box center [1511, 33] width 15 height 15
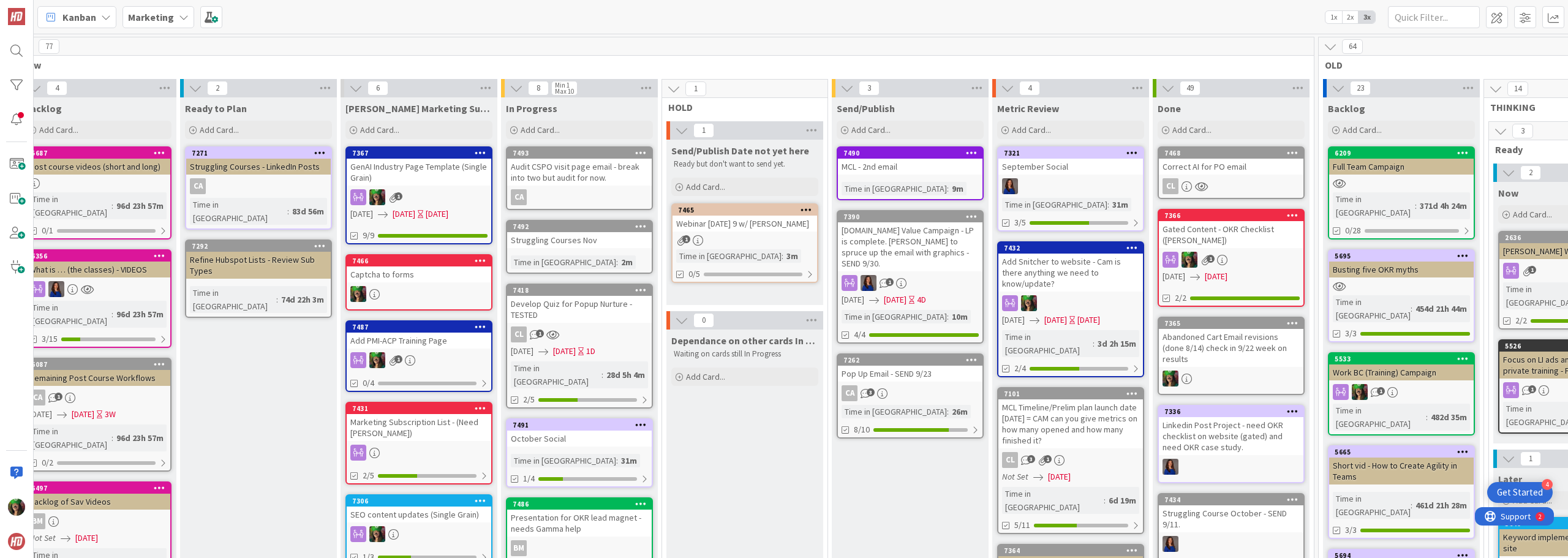
click at [560, 171] on div "Audit CSPO visit page email - break into two but audit for now." at bounding box center [580, 172] width 145 height 27
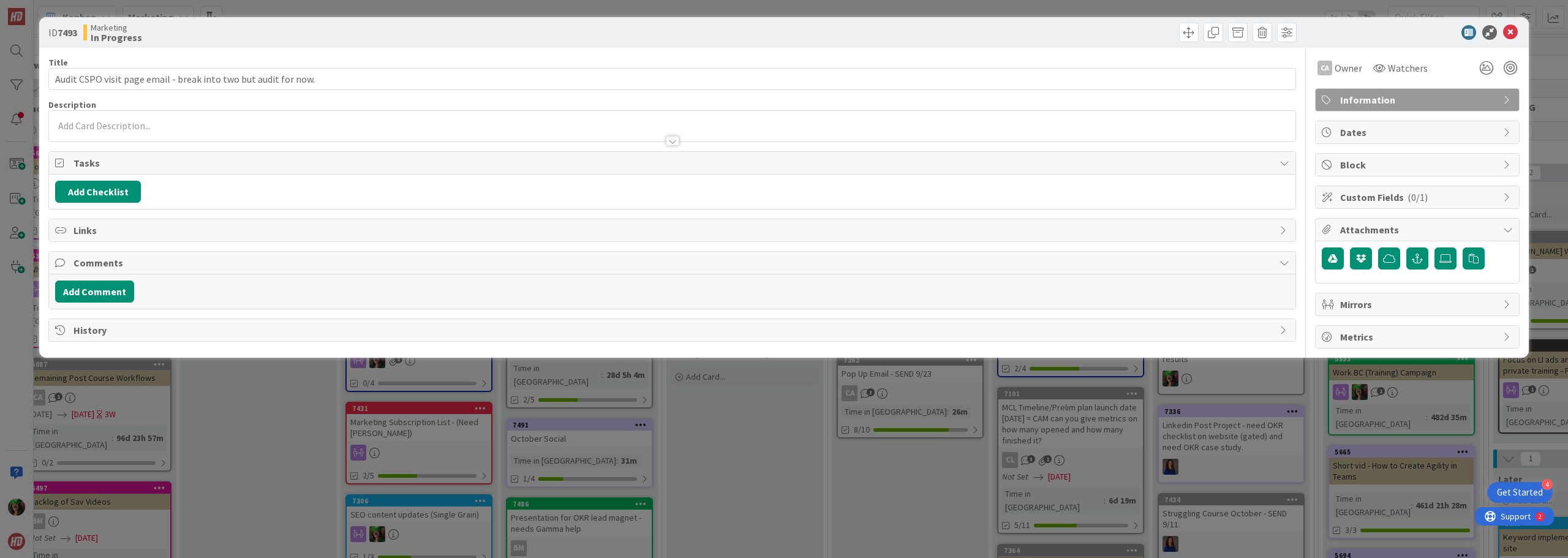
click at [299, 127] on div at bounding box center [673, 126] width 1247 height 31
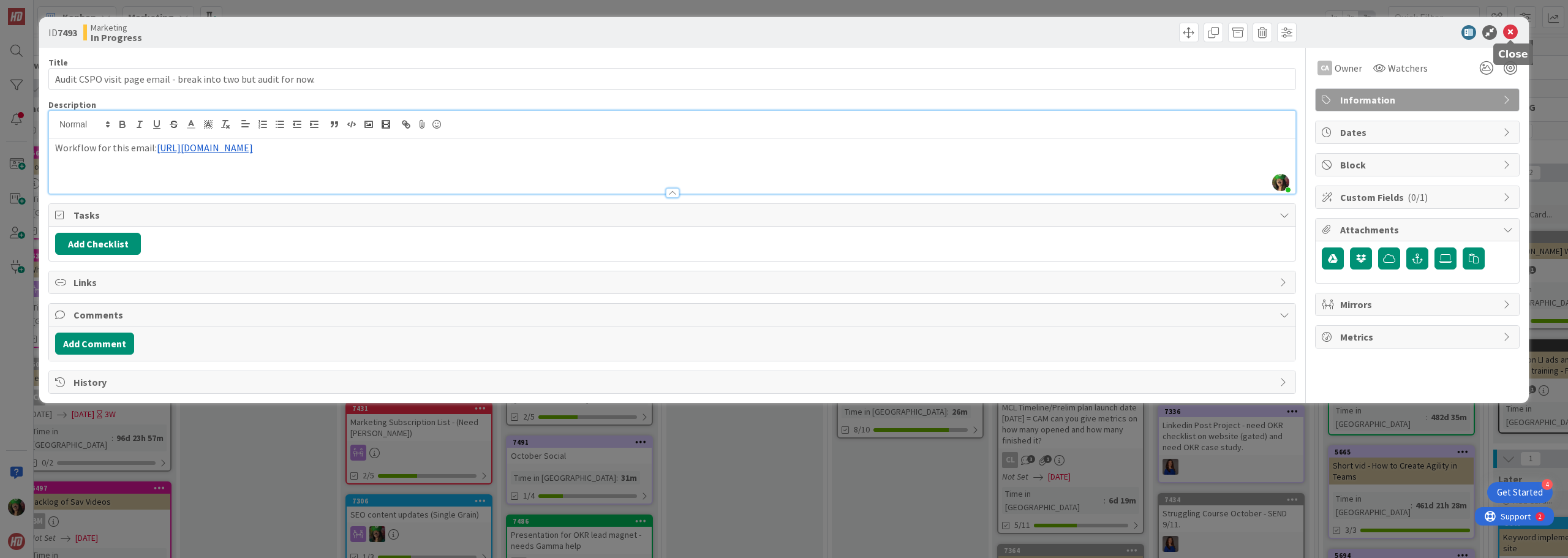
click at [782, 34] on icon at bounding box center [1511, 33] width 15 height 15
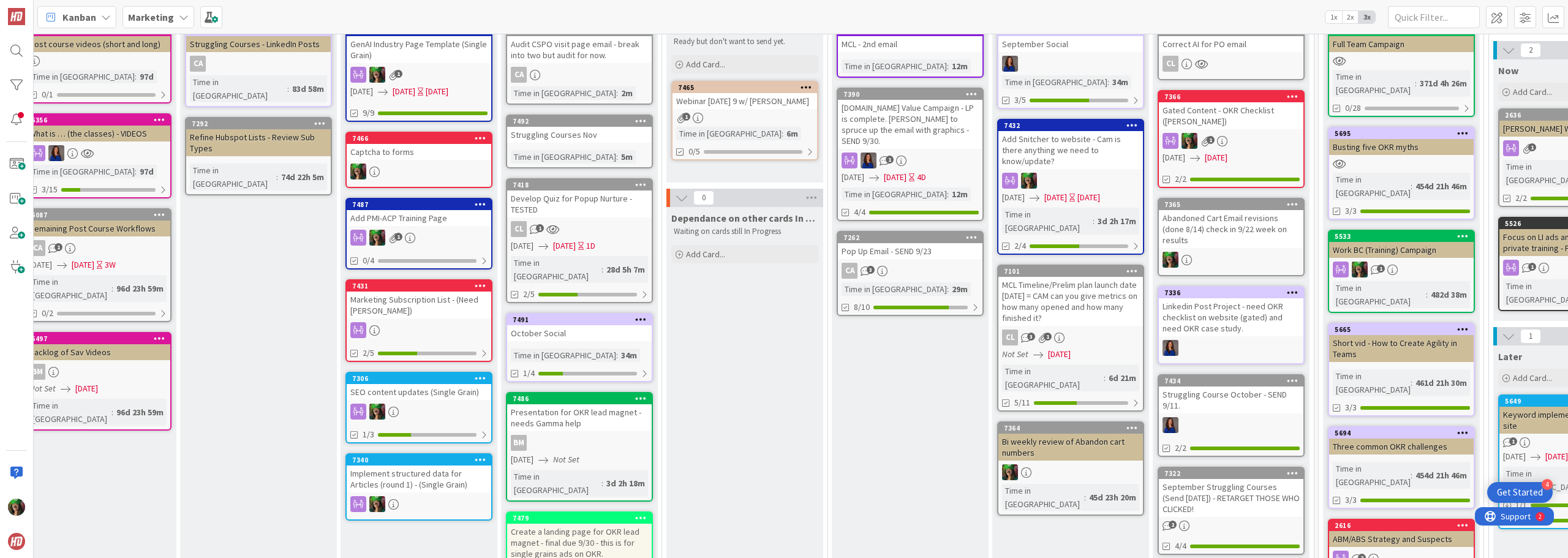
scroll to position [0, 193]
